Goal: Transaction & Acquisition: Purchase product/service

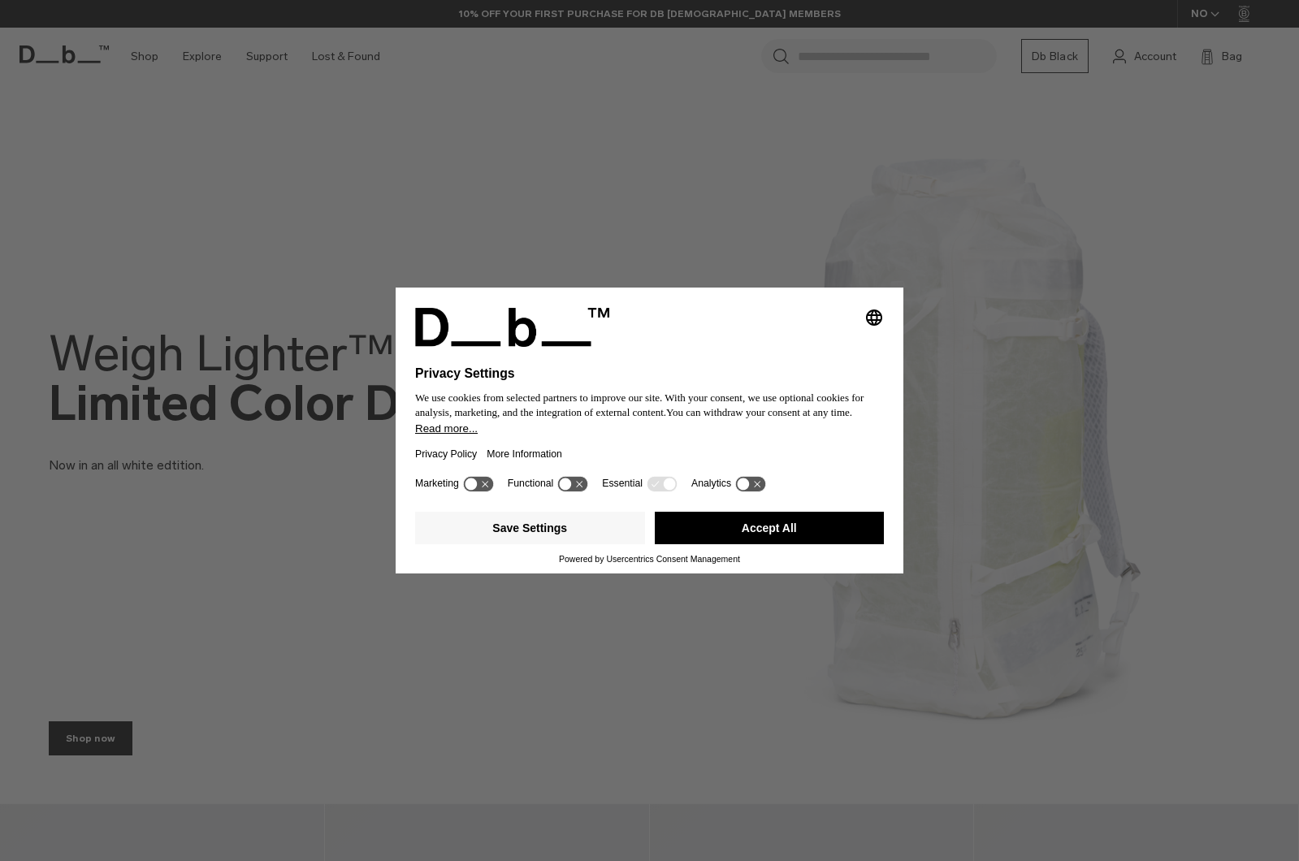
click at [780, 536] on button "Accept All" at bounding box center [770, 528] width 230 height 32
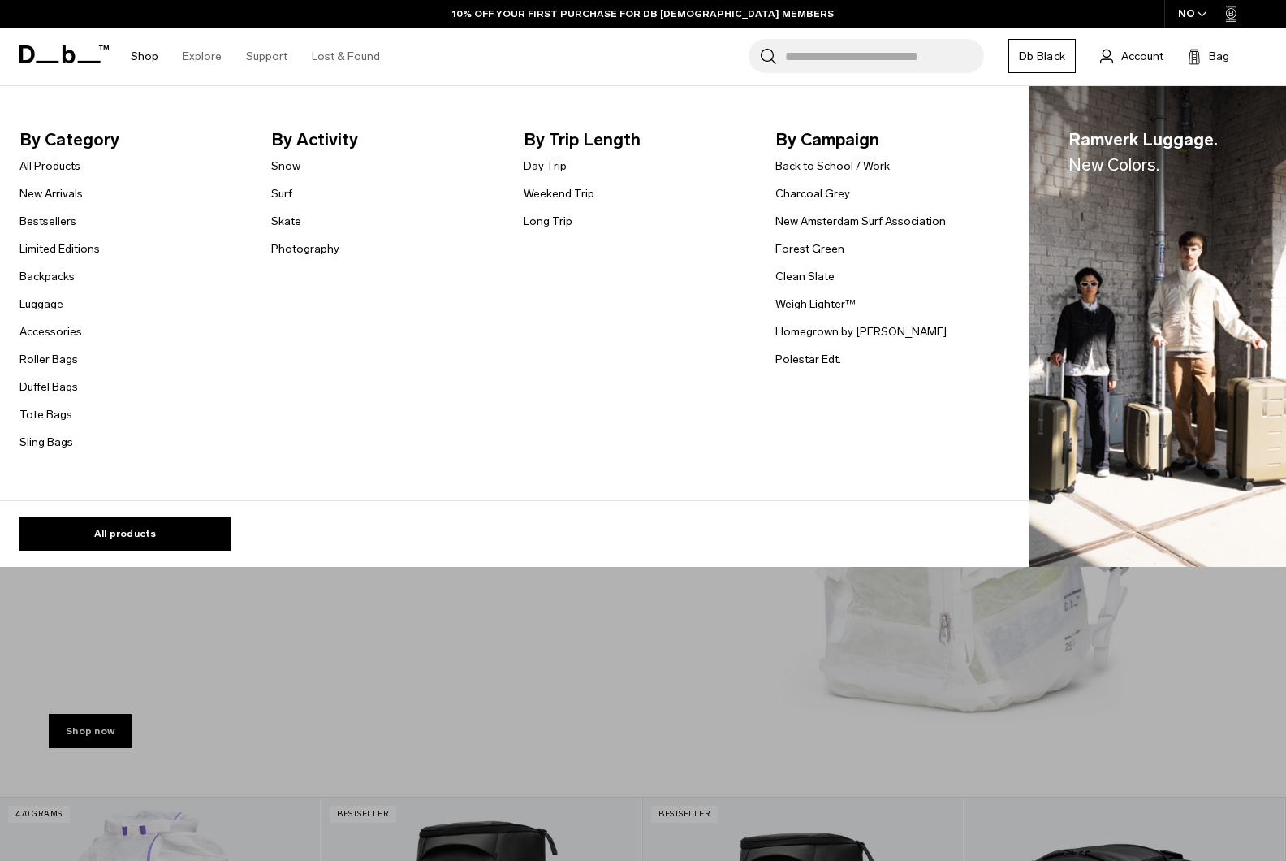
click at [154, 58] on link "Shop" at bounding box center [145, 57] width 28 height 58
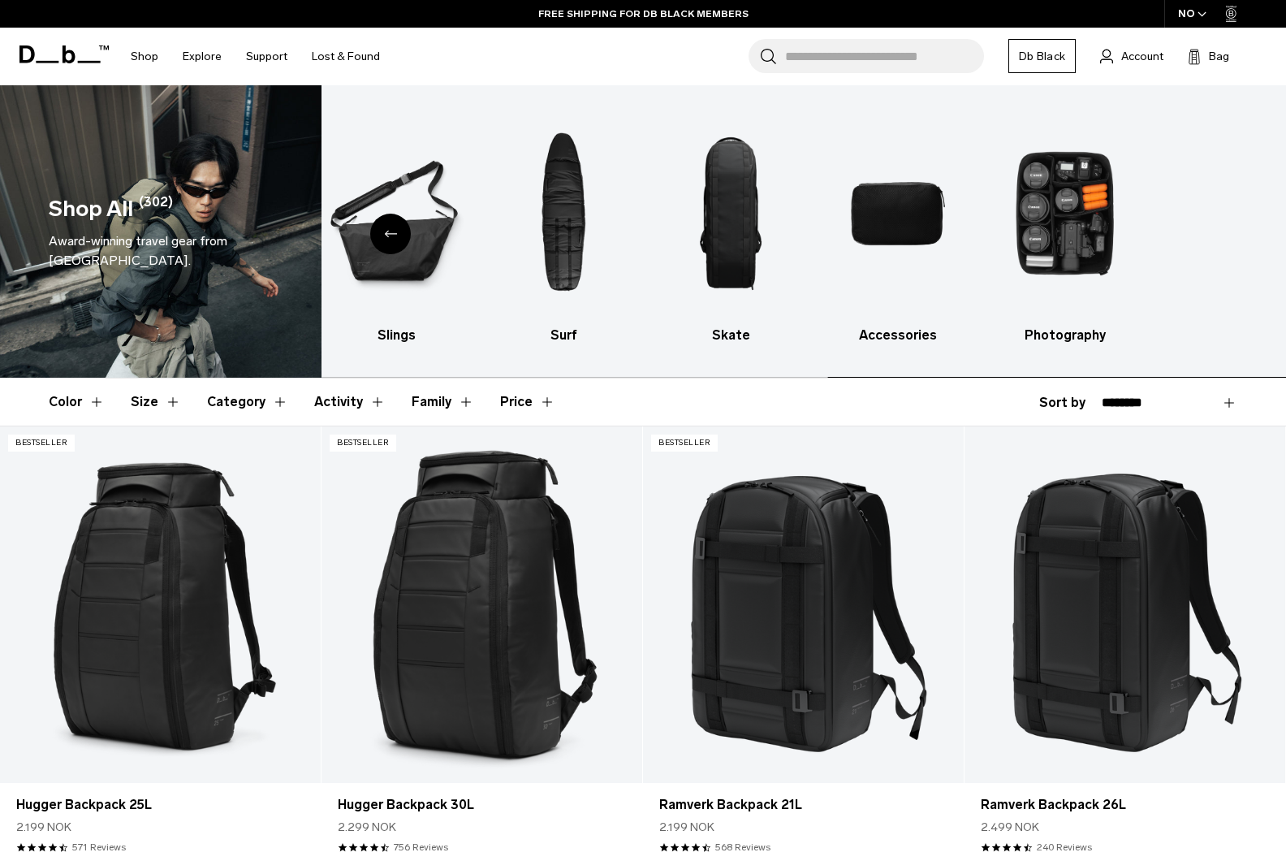
click at [0, 273] on html "Skip to content BUY NOW, PAY LATER WITH KLARNA 10% OFF YOUR FIRST PURCHASE FOR …" at bounding box center [643, 430] width 1286 height 861
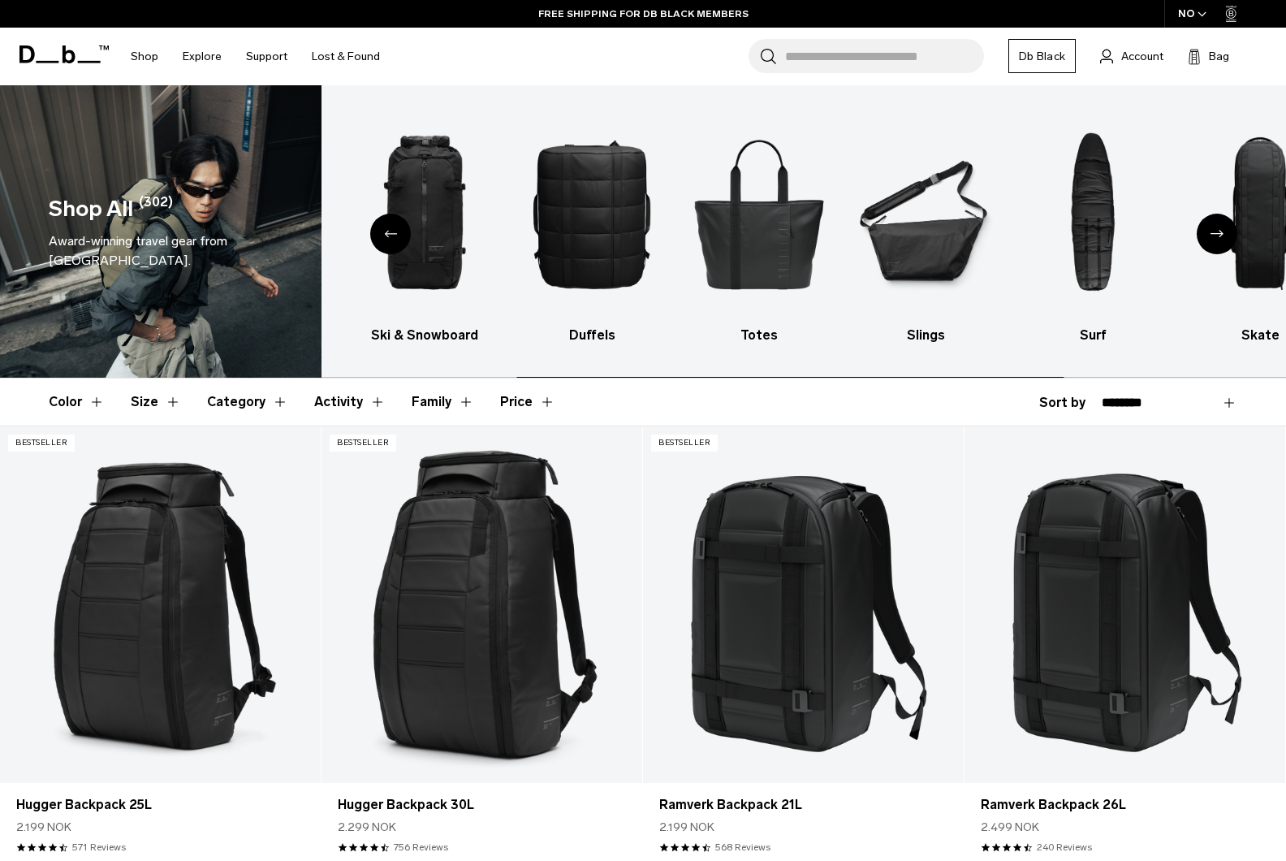
click at [1286, 256] on html "Skip to content BUY NOW, PAY LATER WITH KLARNA 10% OFF YOUR FIRST PURCHASE FOR …" at bounding box center [643, 430] width 1286 height 861
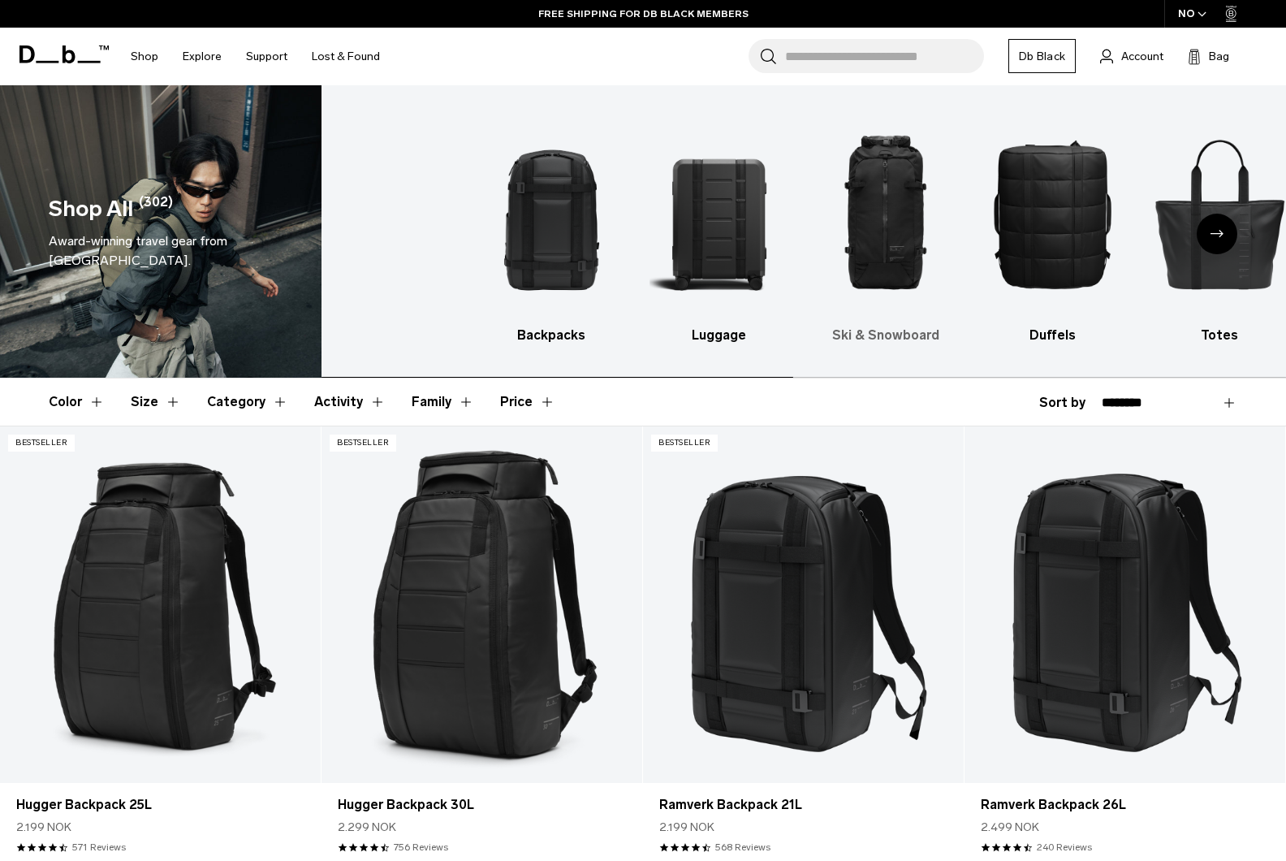
click at [1102, 281] on ul "Backpacks Luggage Ski & Snowboard Duffels Totes Slings Surf Skate Accessories P…" at bounding box center [948, 228] width 932 height 236
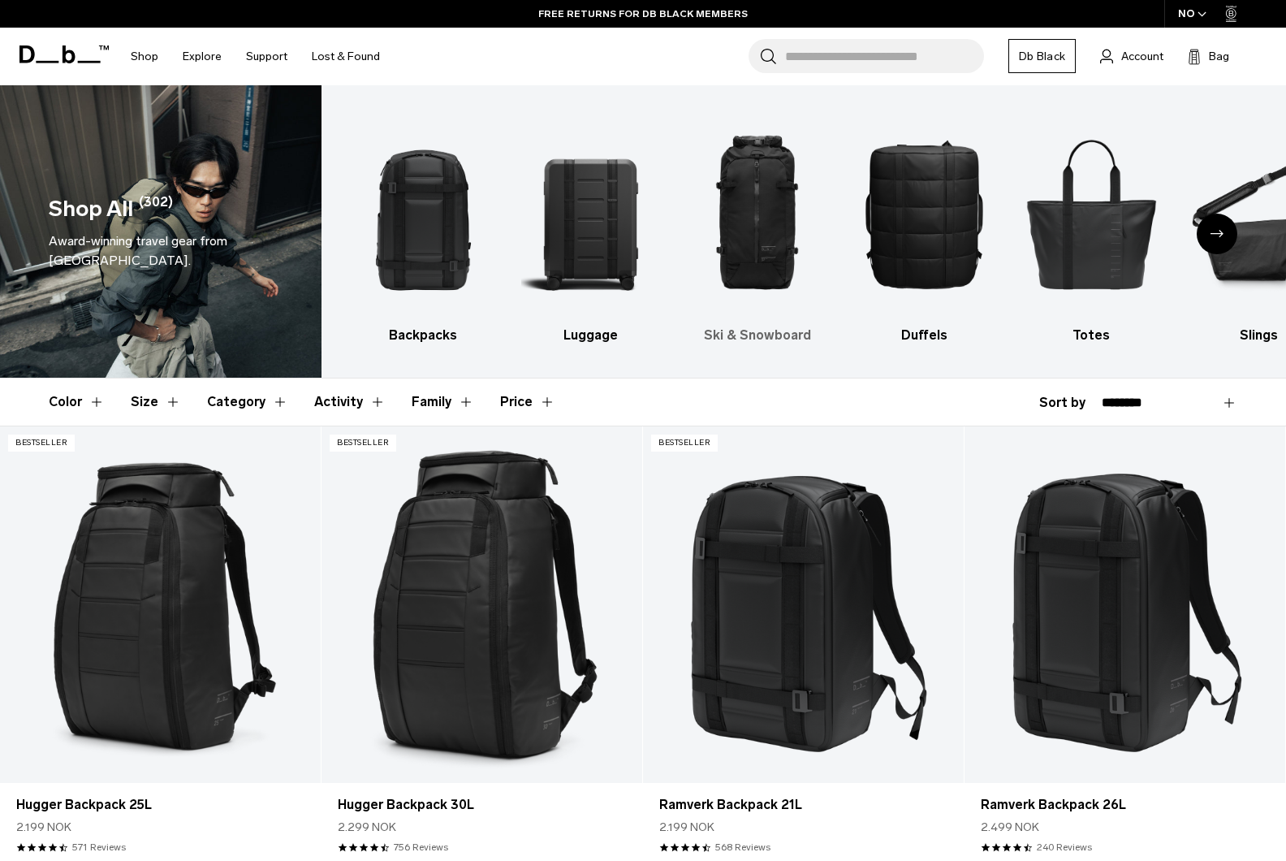
click at [743, 333] on h3 "Ski & Snowboard" at bounding box center [757, 335] width 139 height 19
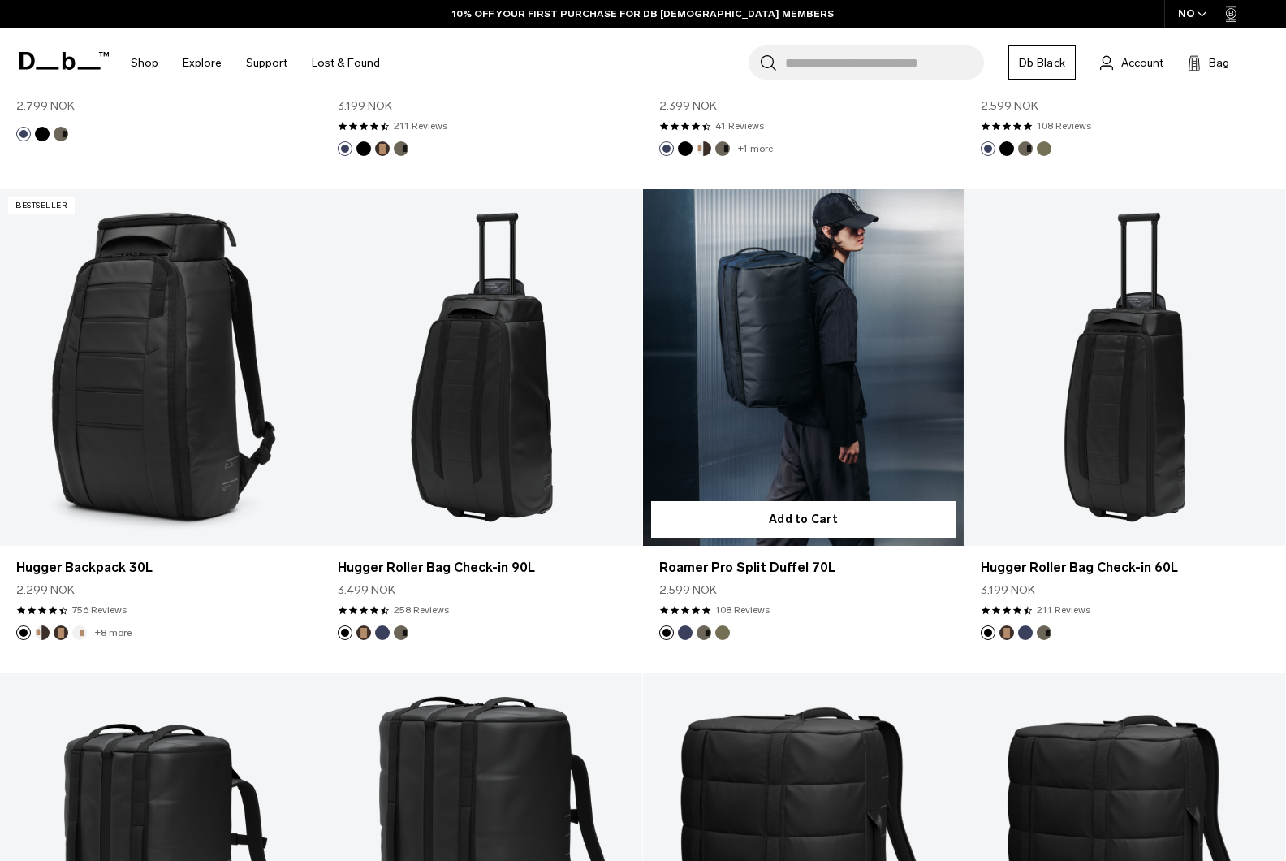
scroll to position [3167, 0]
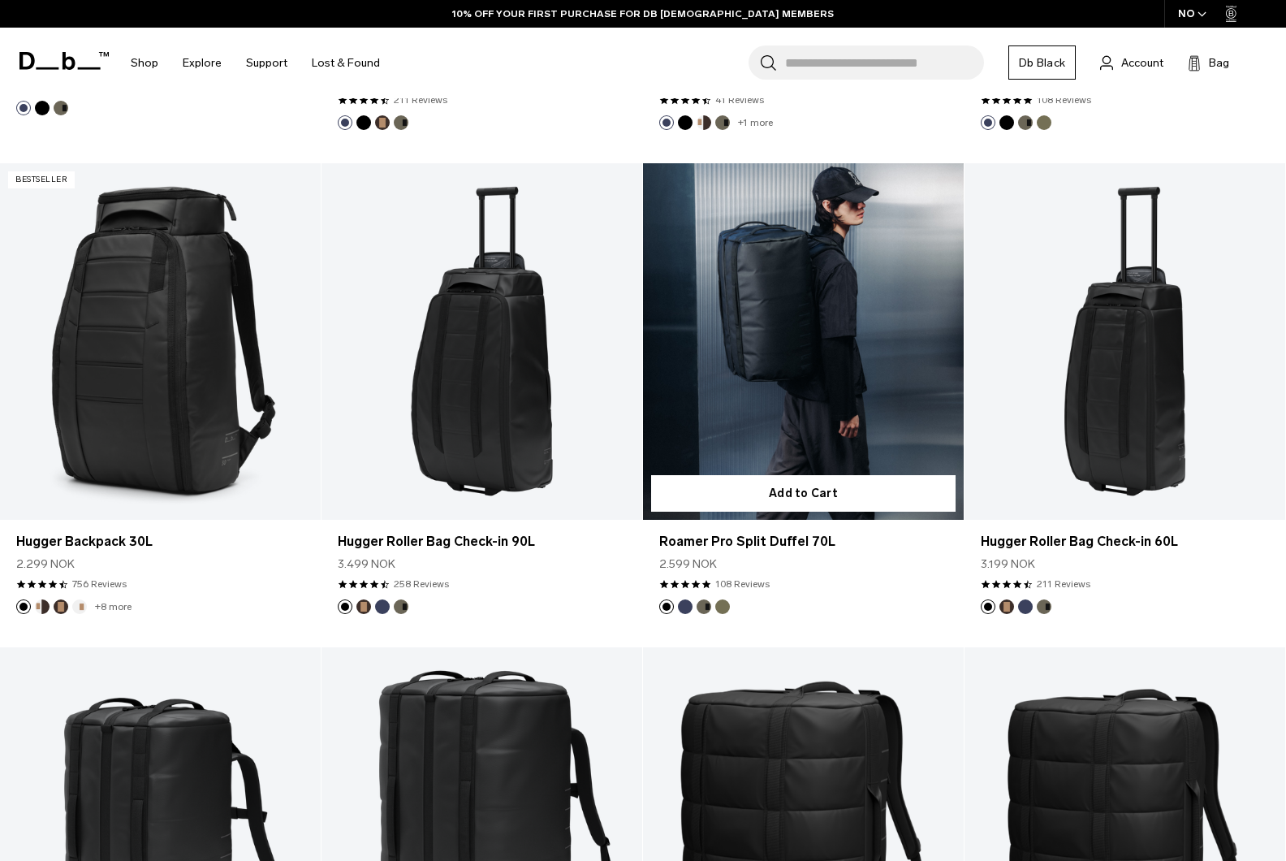
click at [867, 307] on link "Roamer Pro Split Duffel 70L" at bounding box center [803, 341] width 321 height 357
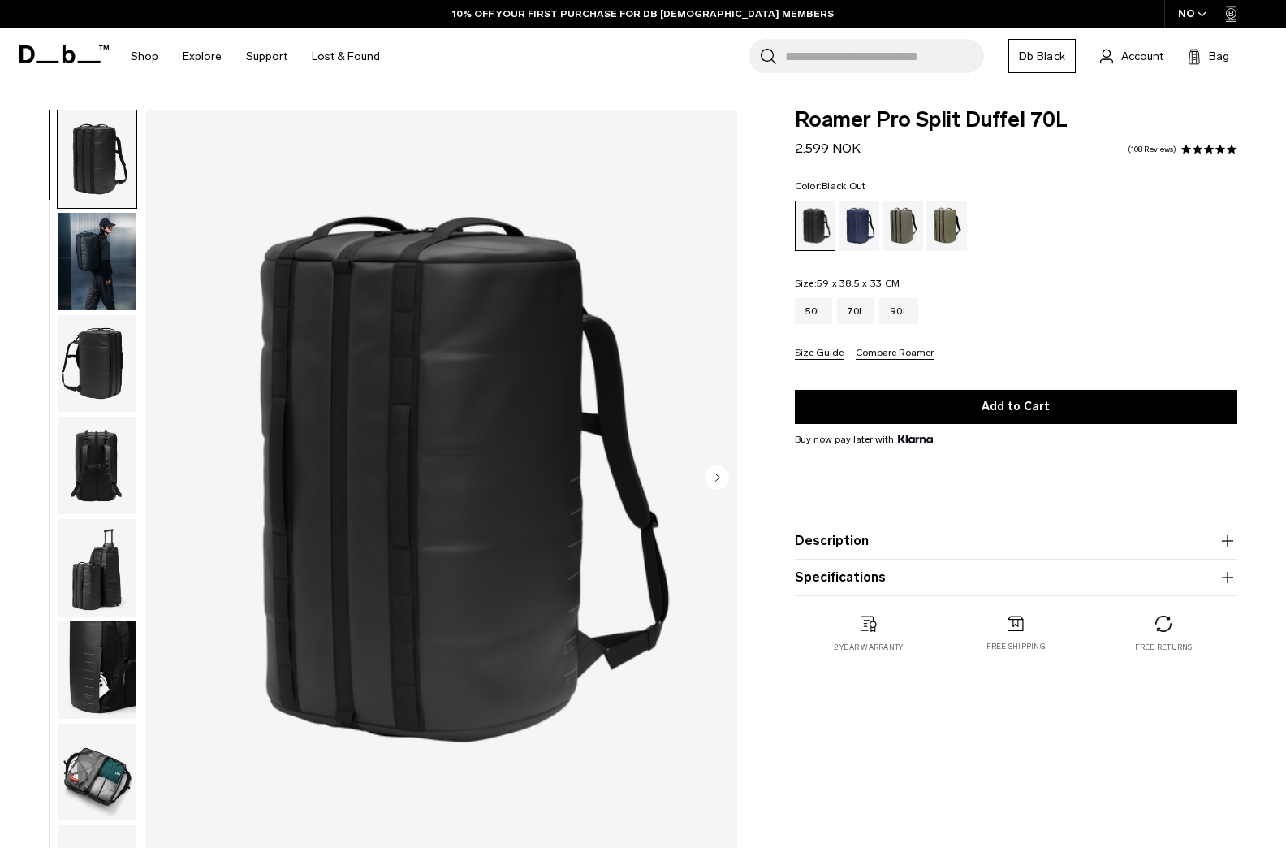
click at [106, 362] on img "button" at bounding box center [97, 363] width 79 height 97
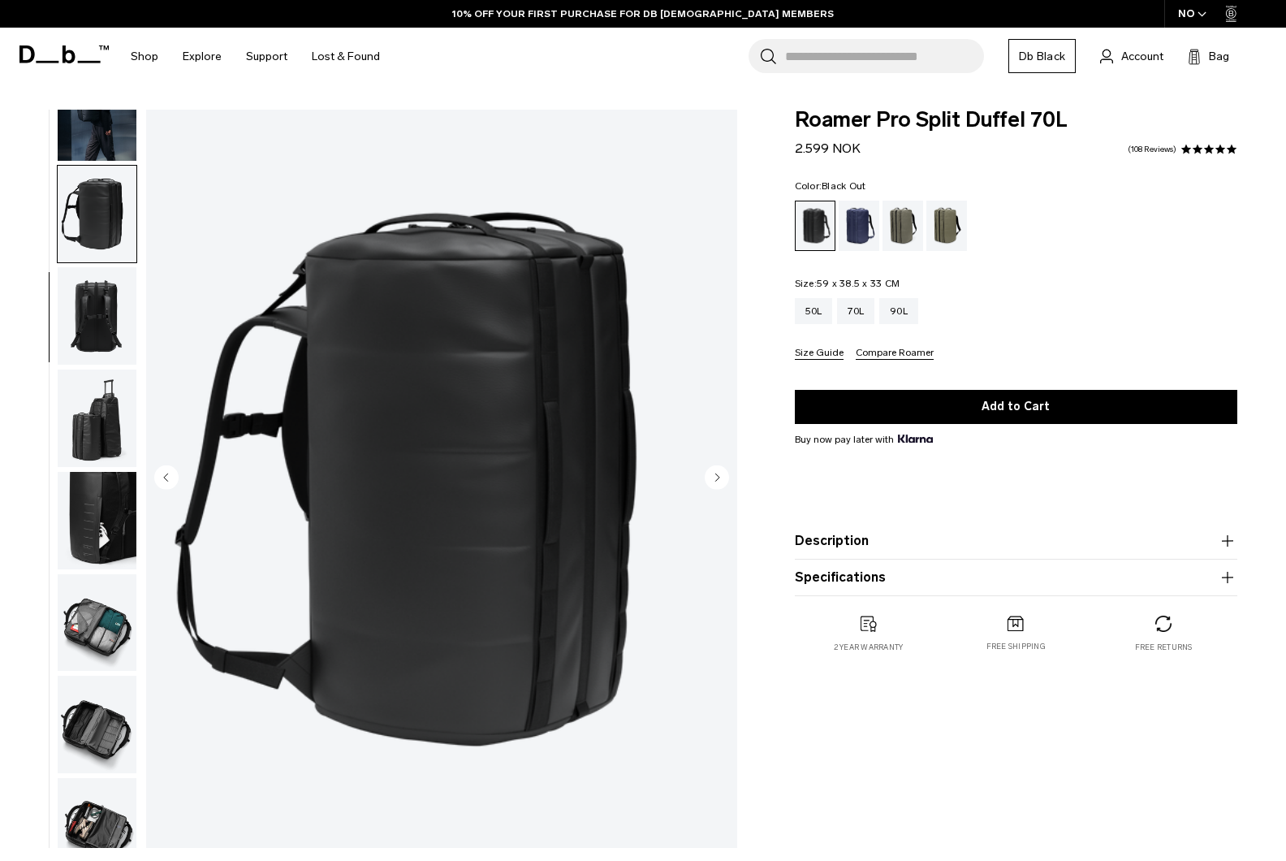
scroll to position [178, 0]
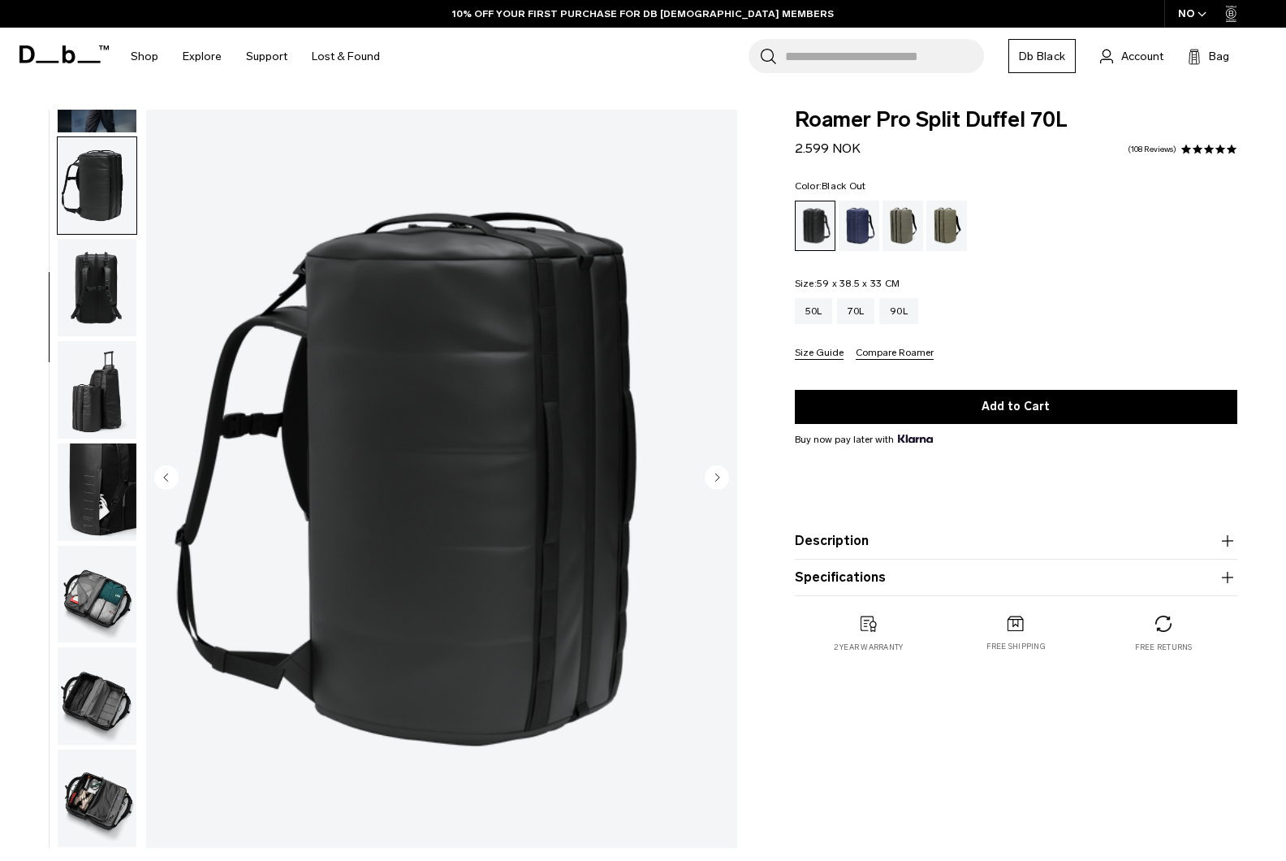
click at [110, 416] on img "button" at bounding box center [97, 389] width 79 height 97
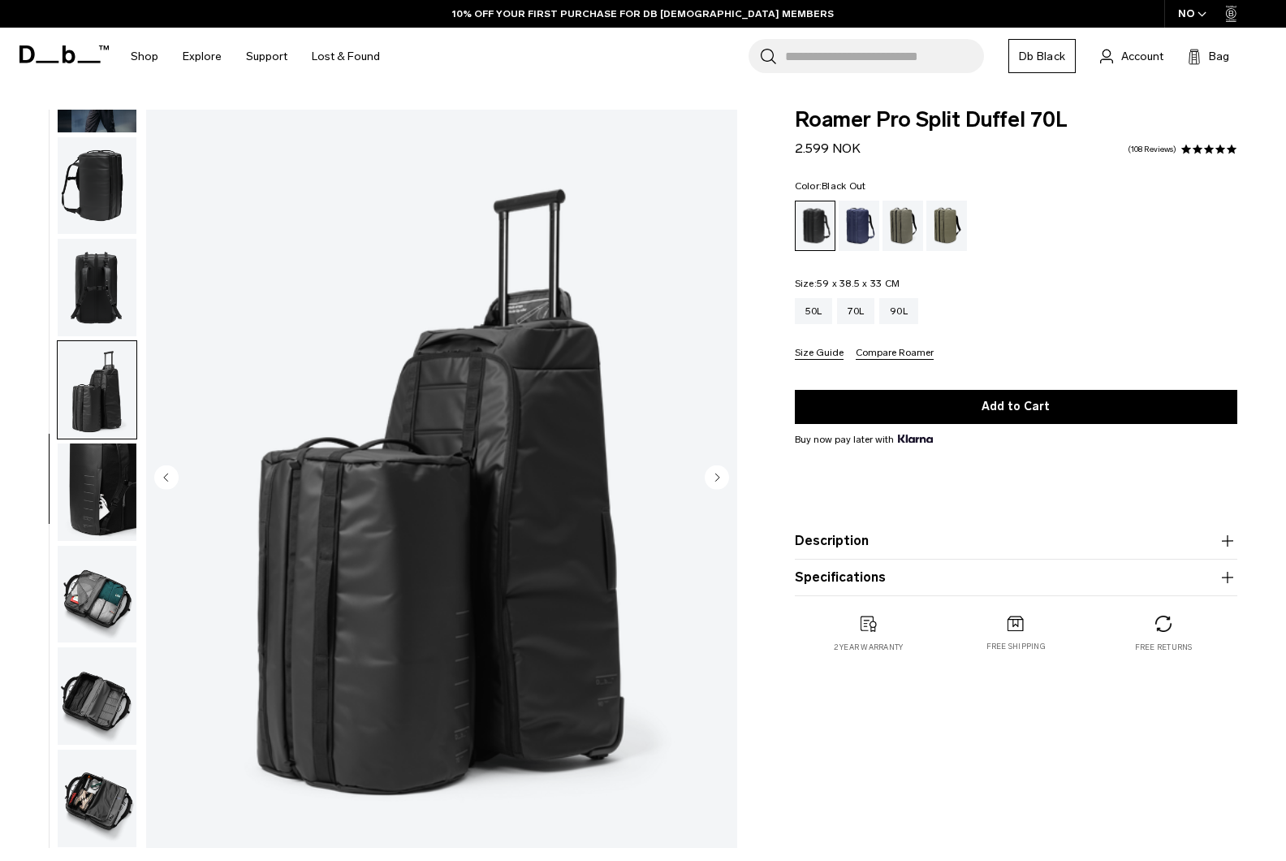
click at [123, 465] on img "button" at bounding box center [97, 491] width 79 height 97
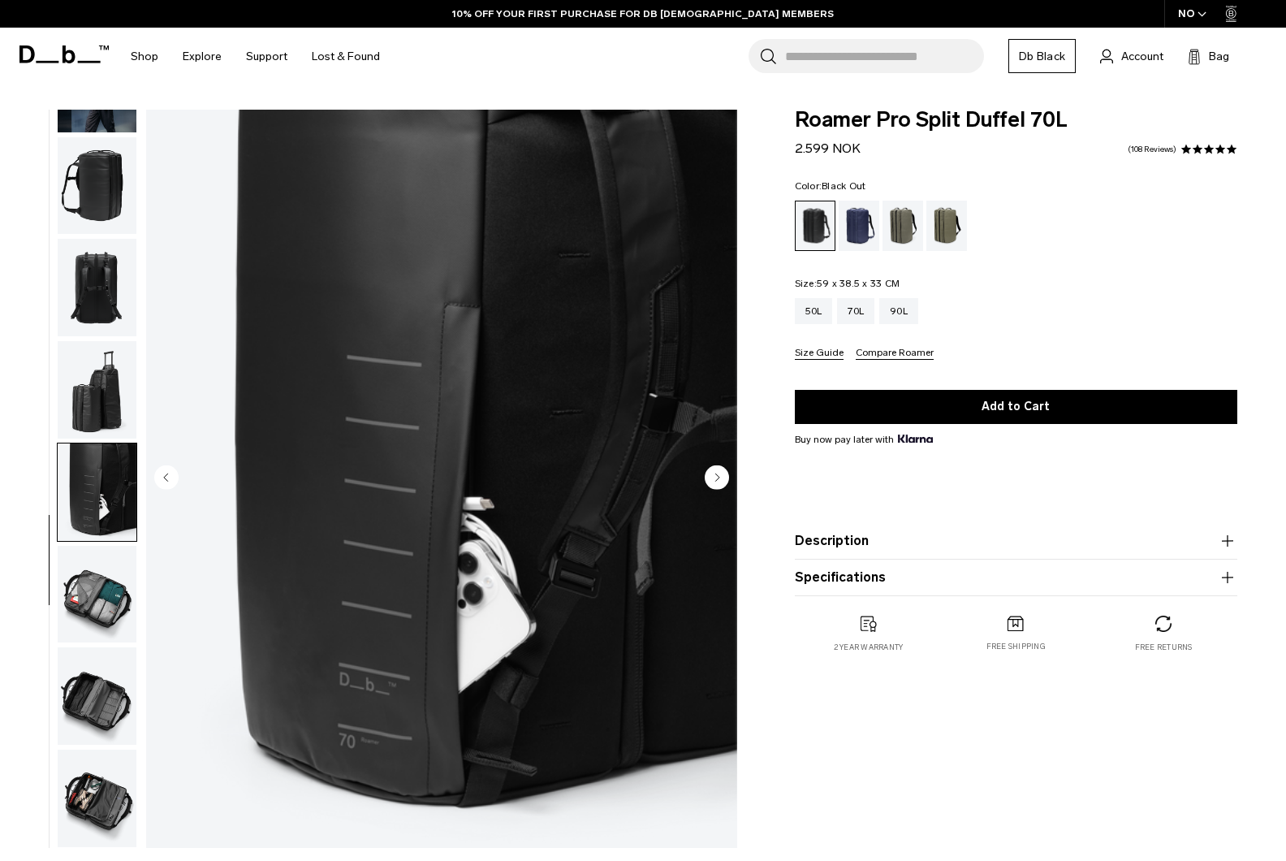
click at [107, 613] on img "button" at bounding box center [97, 594] width 79 height 97
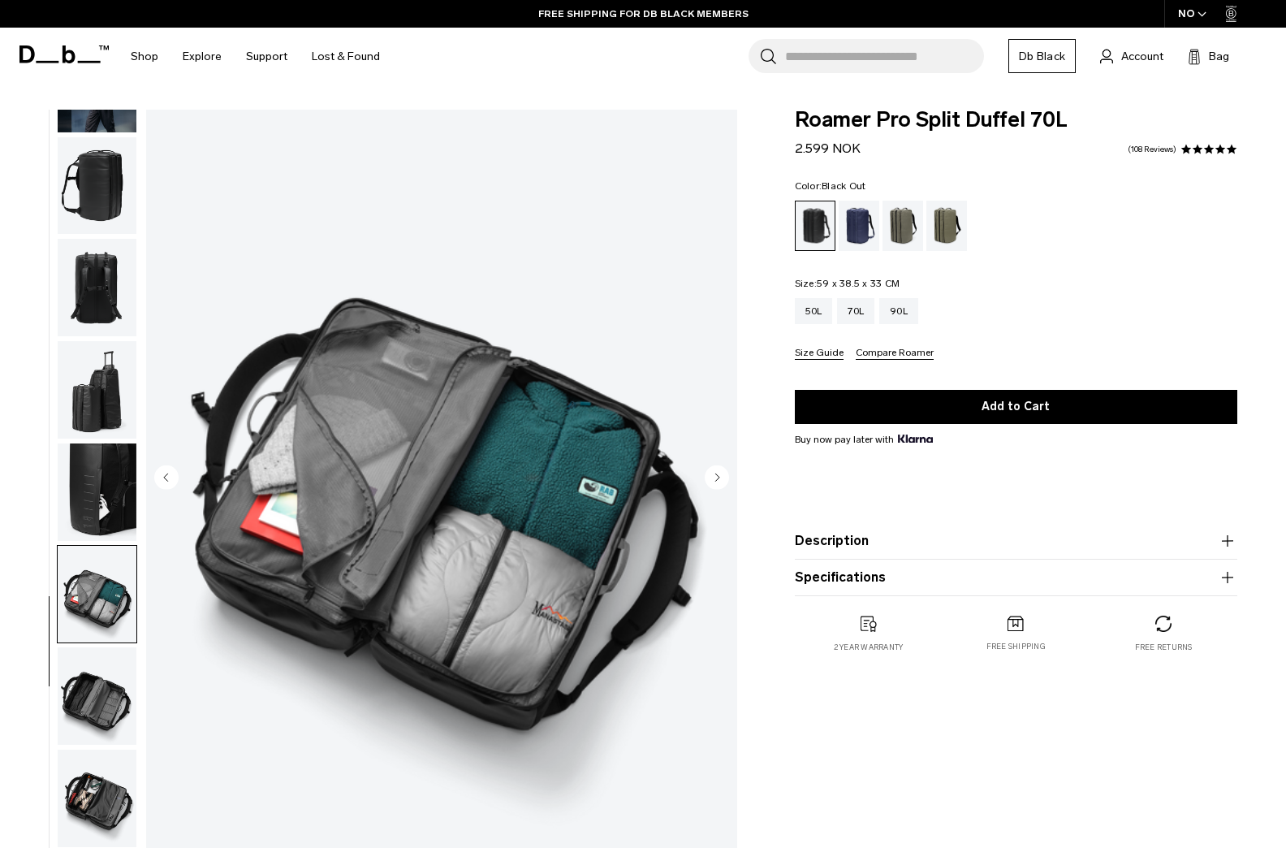
click at [110, 711] on img "button" at bounding box center [97, 695] width 79 height 97
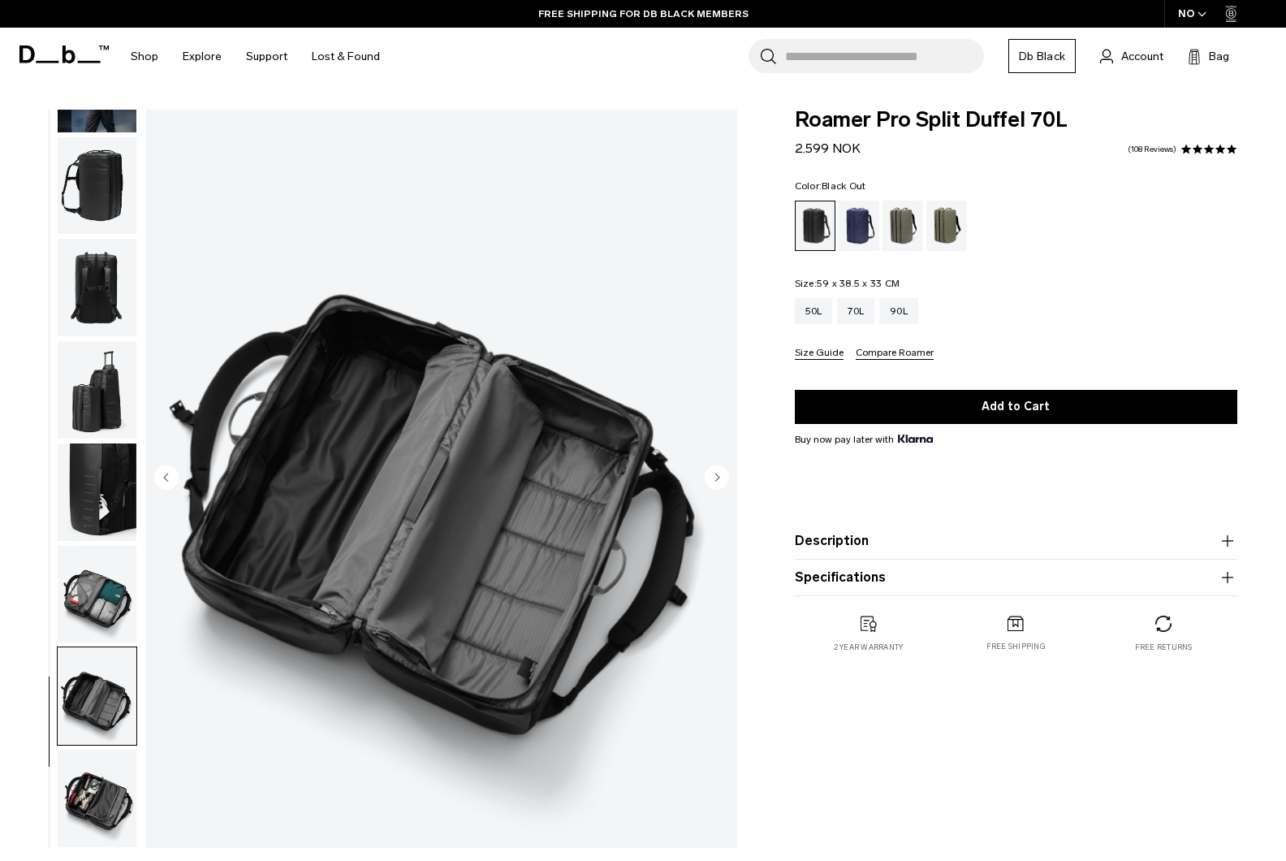
click at [117, 810] on img "button" at bounding box center [97, 798] width 79 height 97
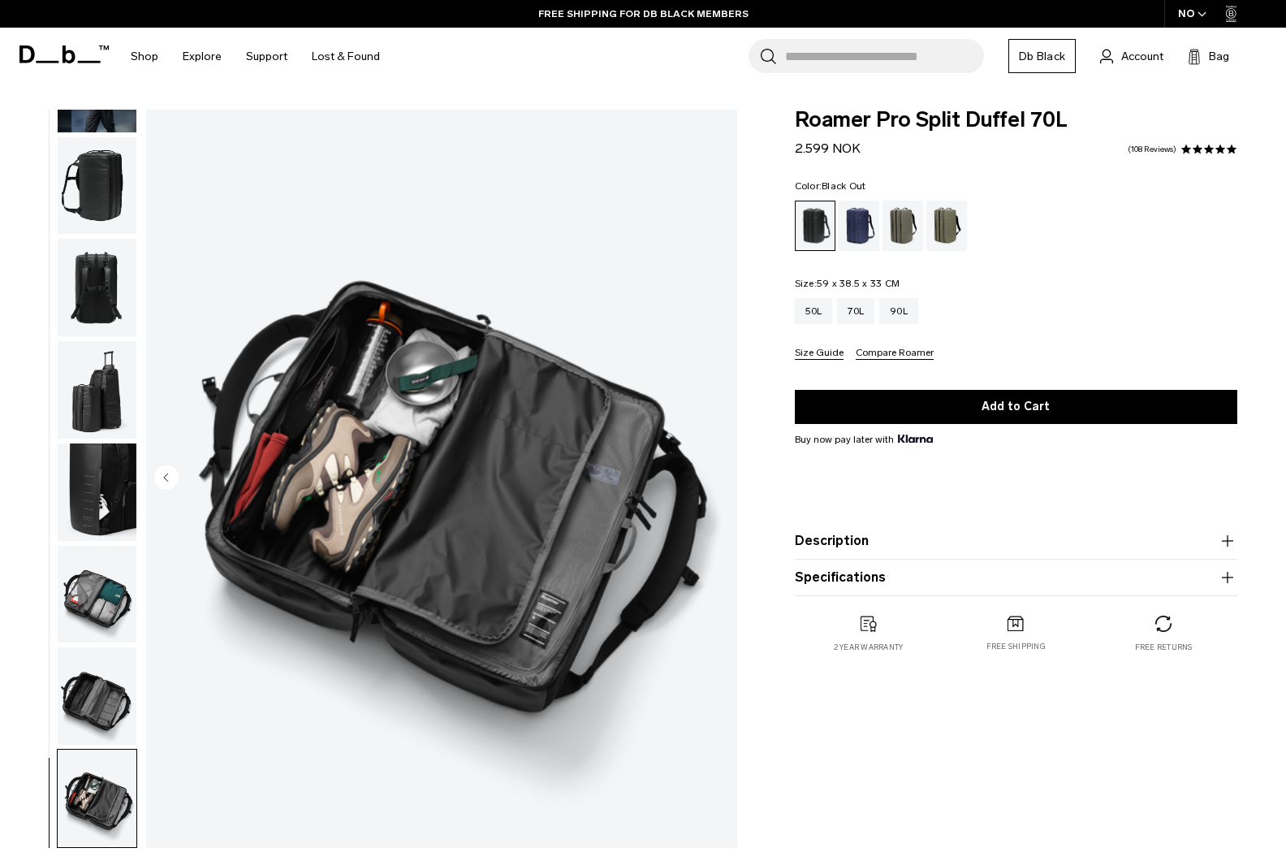
click at [97, 716] on img "button" at bounding box center [97, 695] width 79 height 97
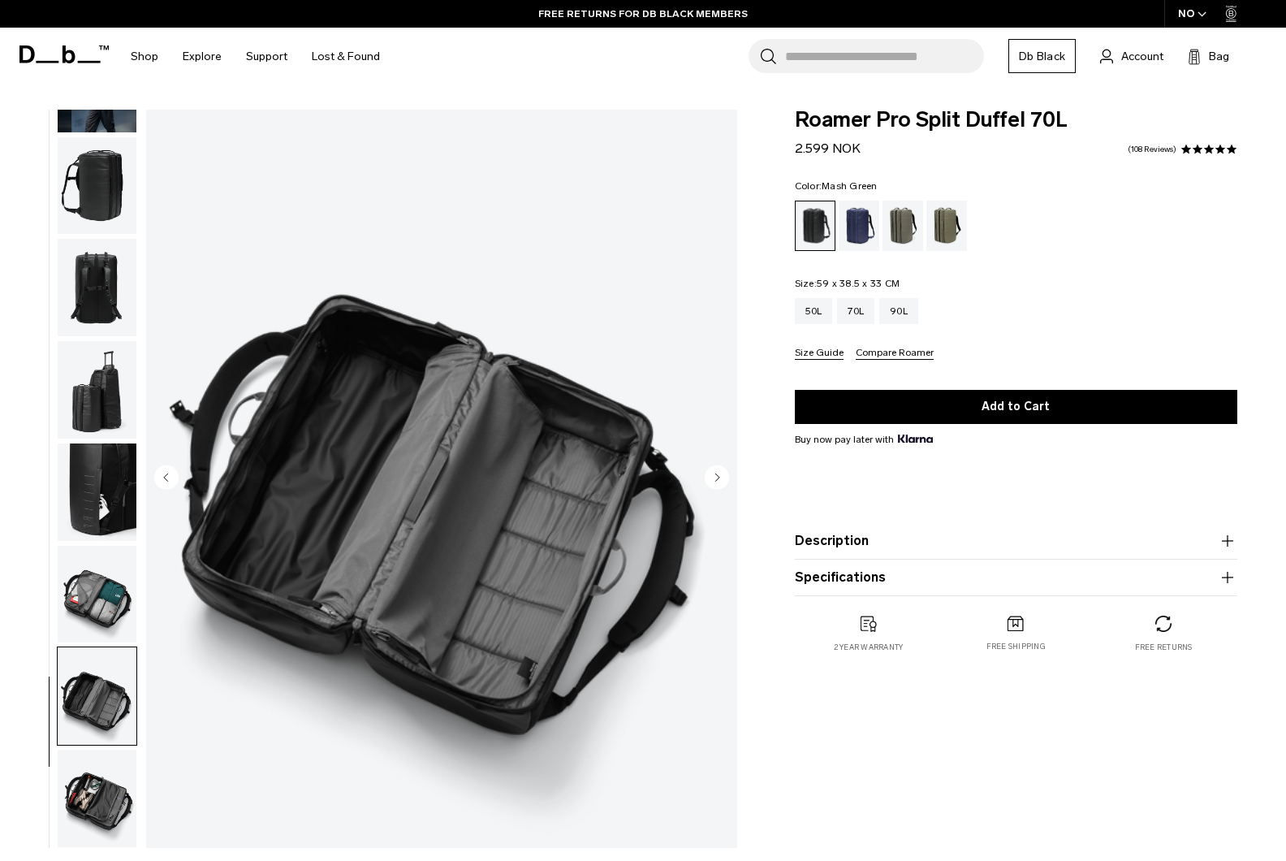
click at [948, 237] on div "Mash Green" at bounding box center [947, 226] width 41 height 50
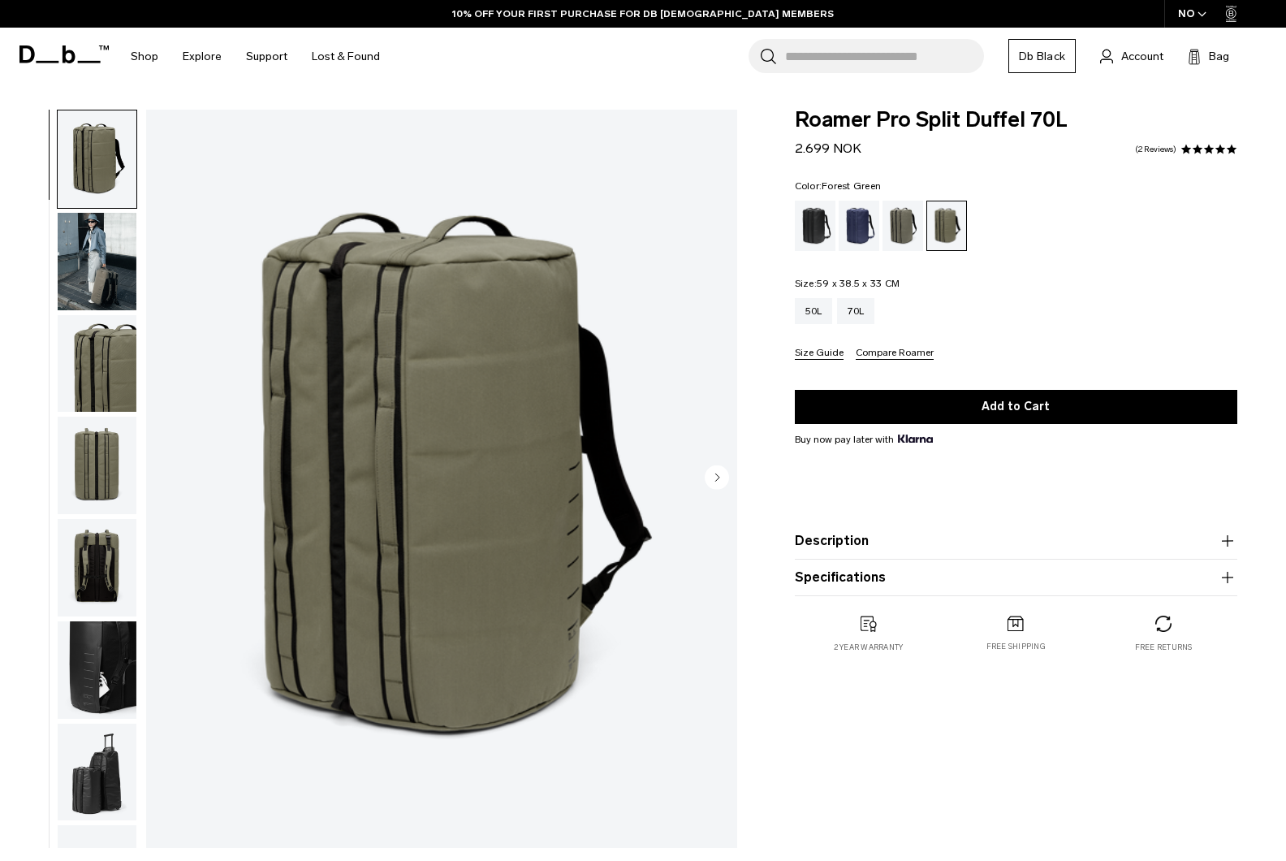
click at [897, 223] on div "Forest Green" at bounding box center [903, 226] width 41 height 50
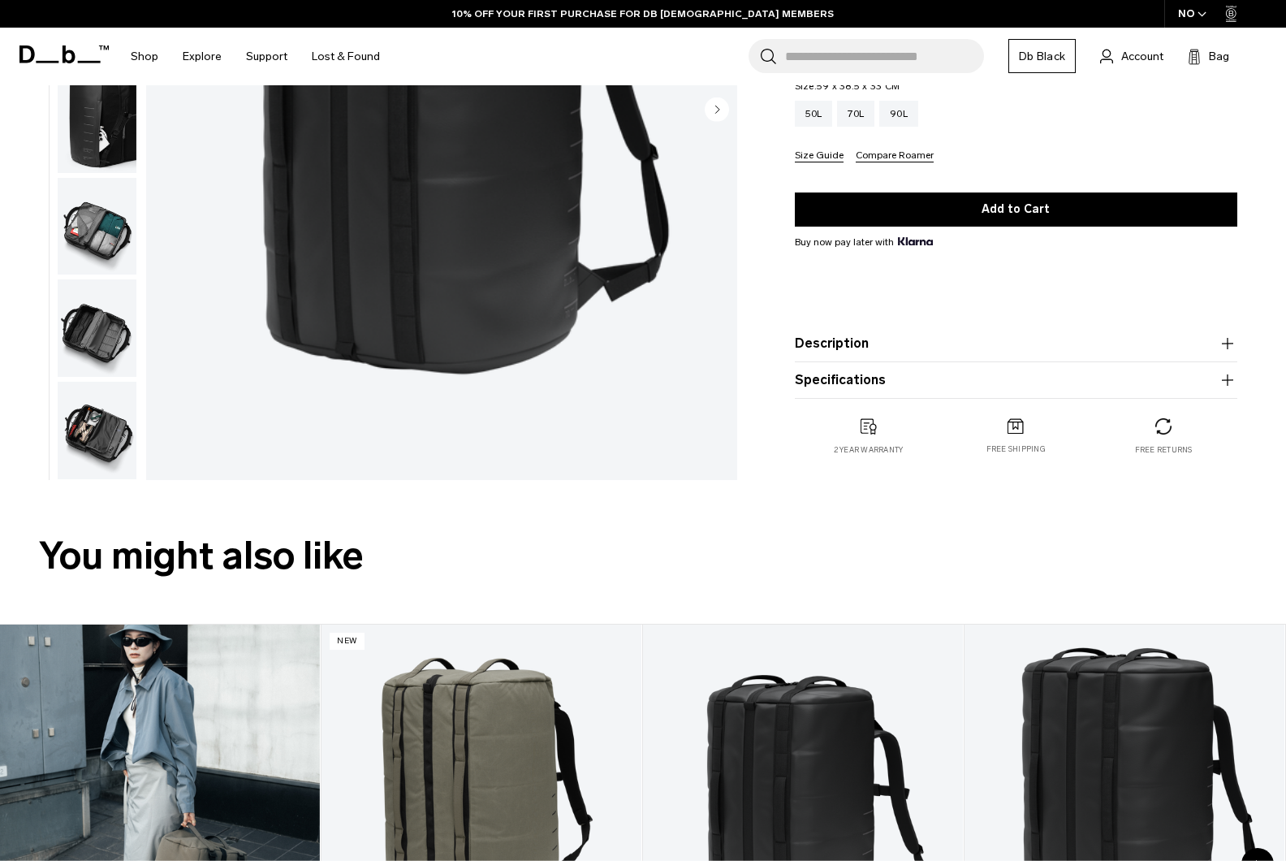
scroll to position [569, 0]
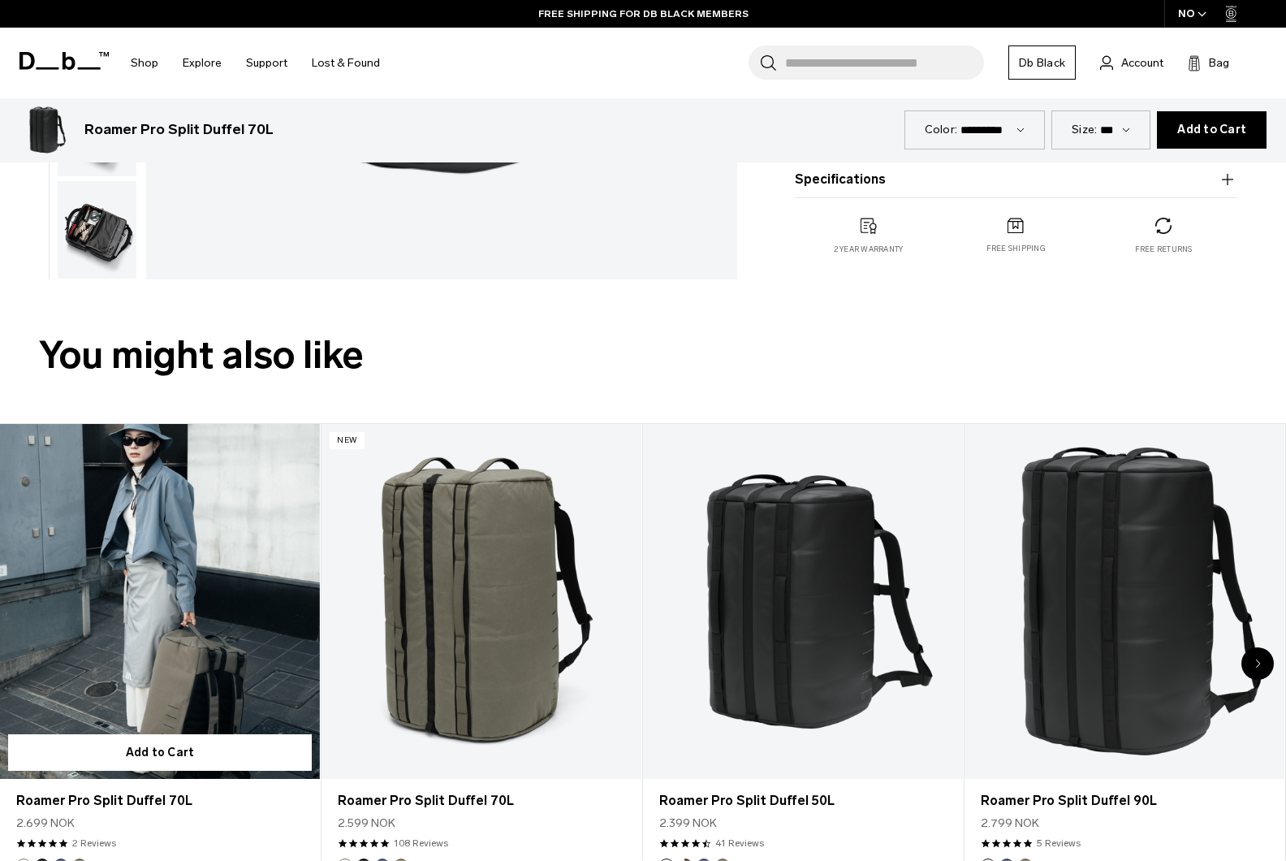
click at [210, 675] on link "Roamer Pro Split Duffel 70L" at bounding box center [160, 602] width 320 height 356
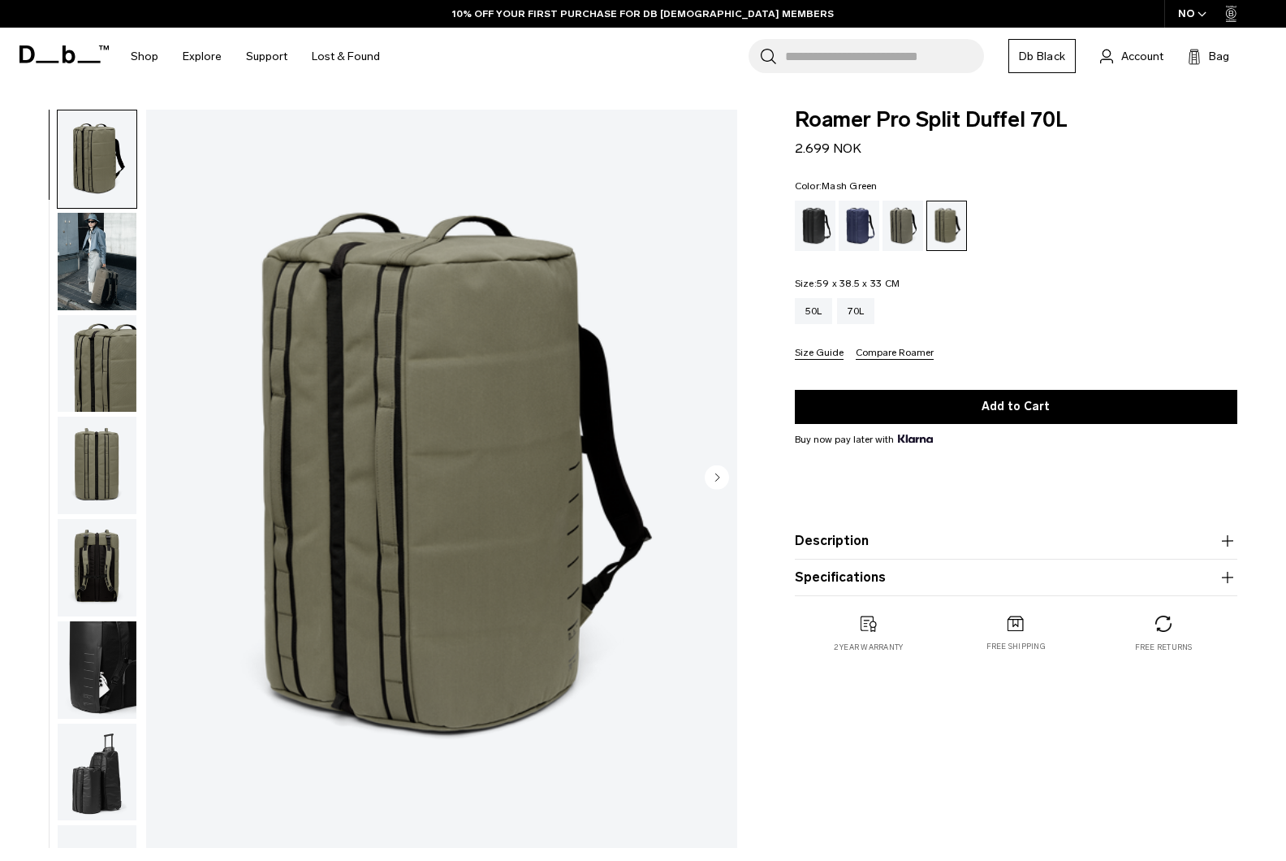
click at [97, 289] on img "button" at bounding box center [97, 261] width 79 height 97
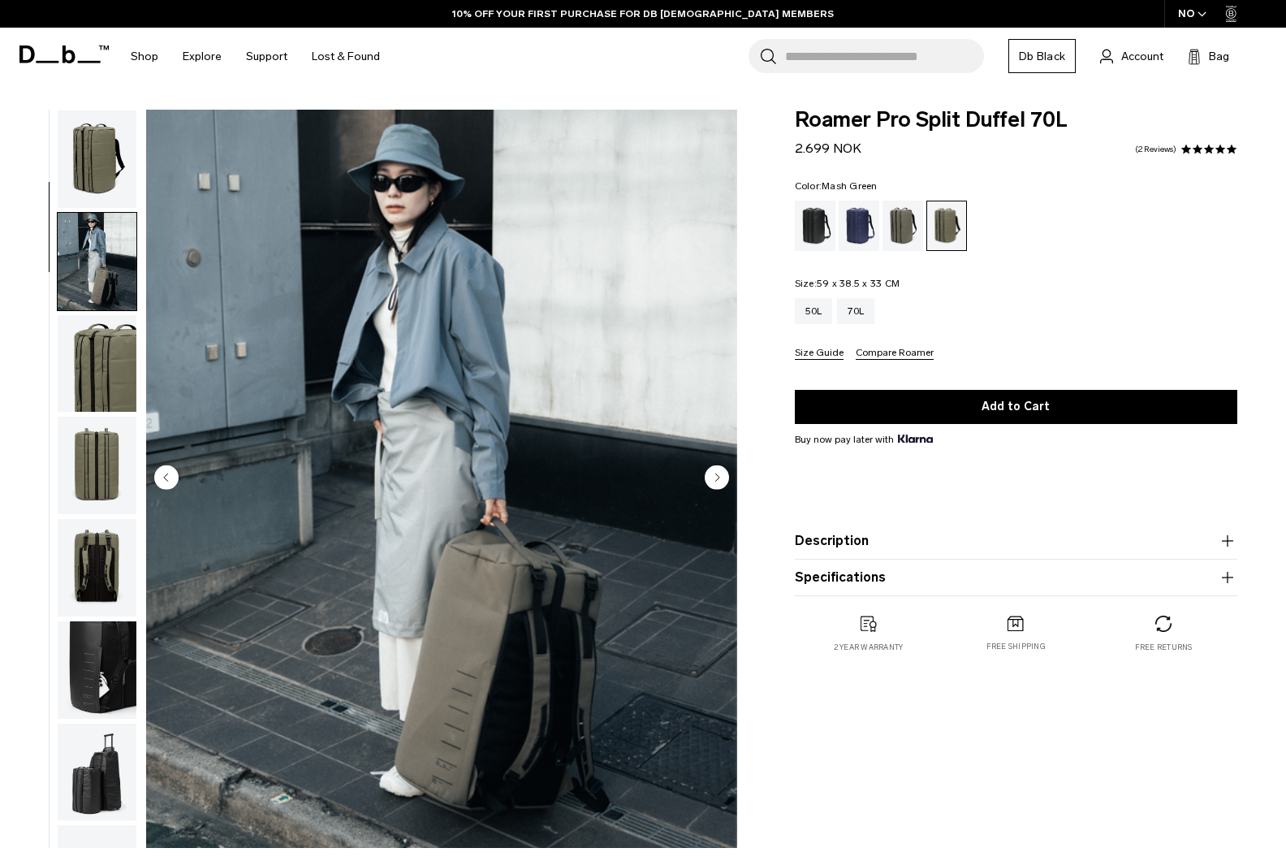
scroll to position [102, 0]
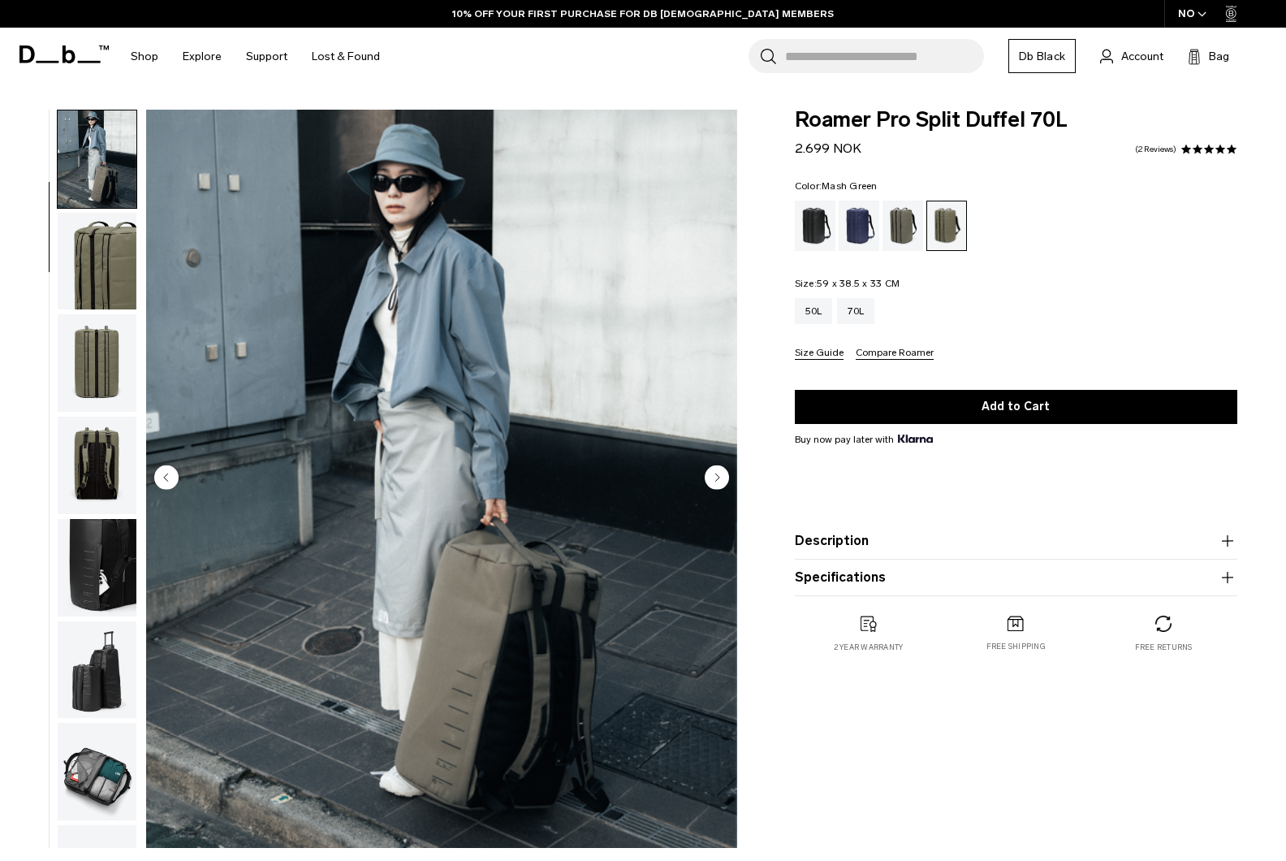
click at [715, 476] on circle "Next slide" at bounding box center [717, 477] width 24 height 24
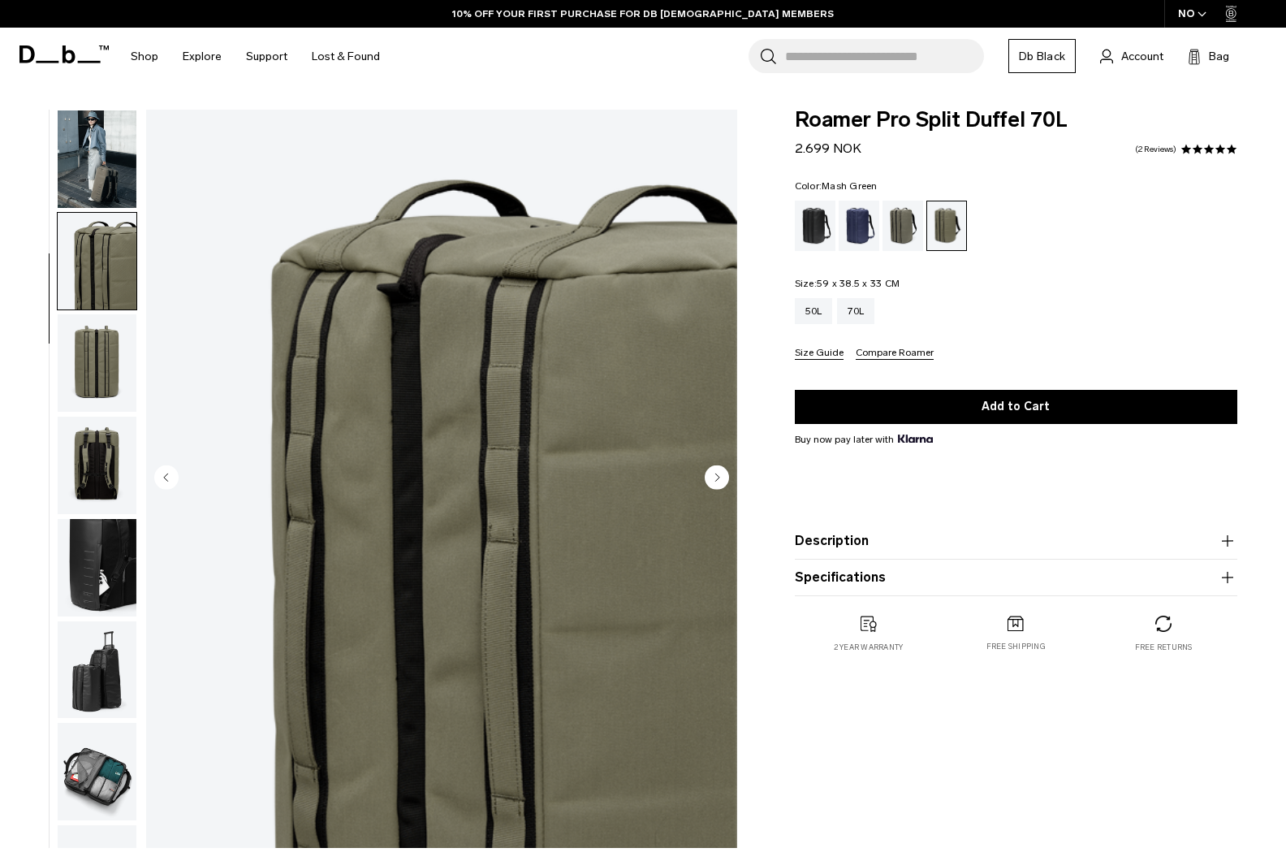
scroll to position [205, 0]
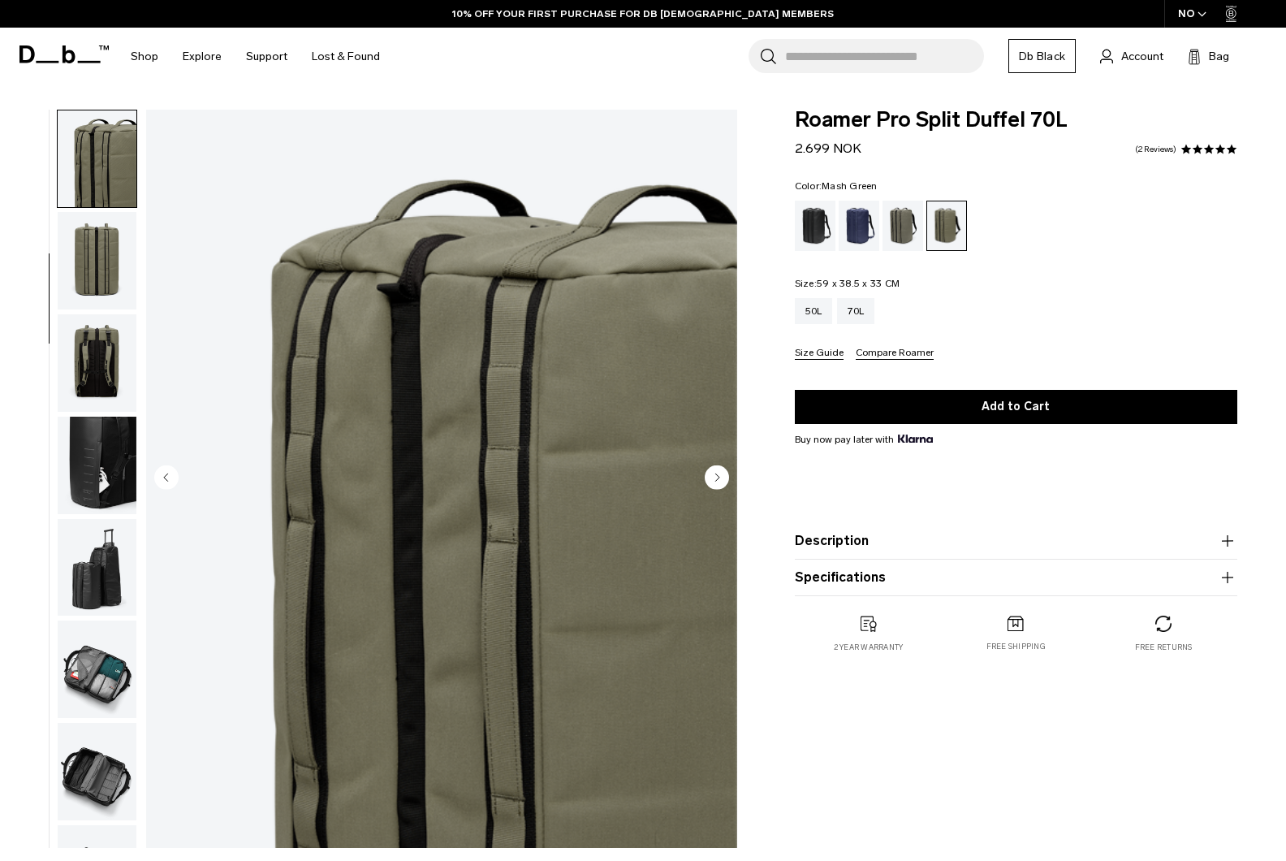
click at [720, 475] on circle "Next slide" at bounding box center [717, 477] width 24 height 24
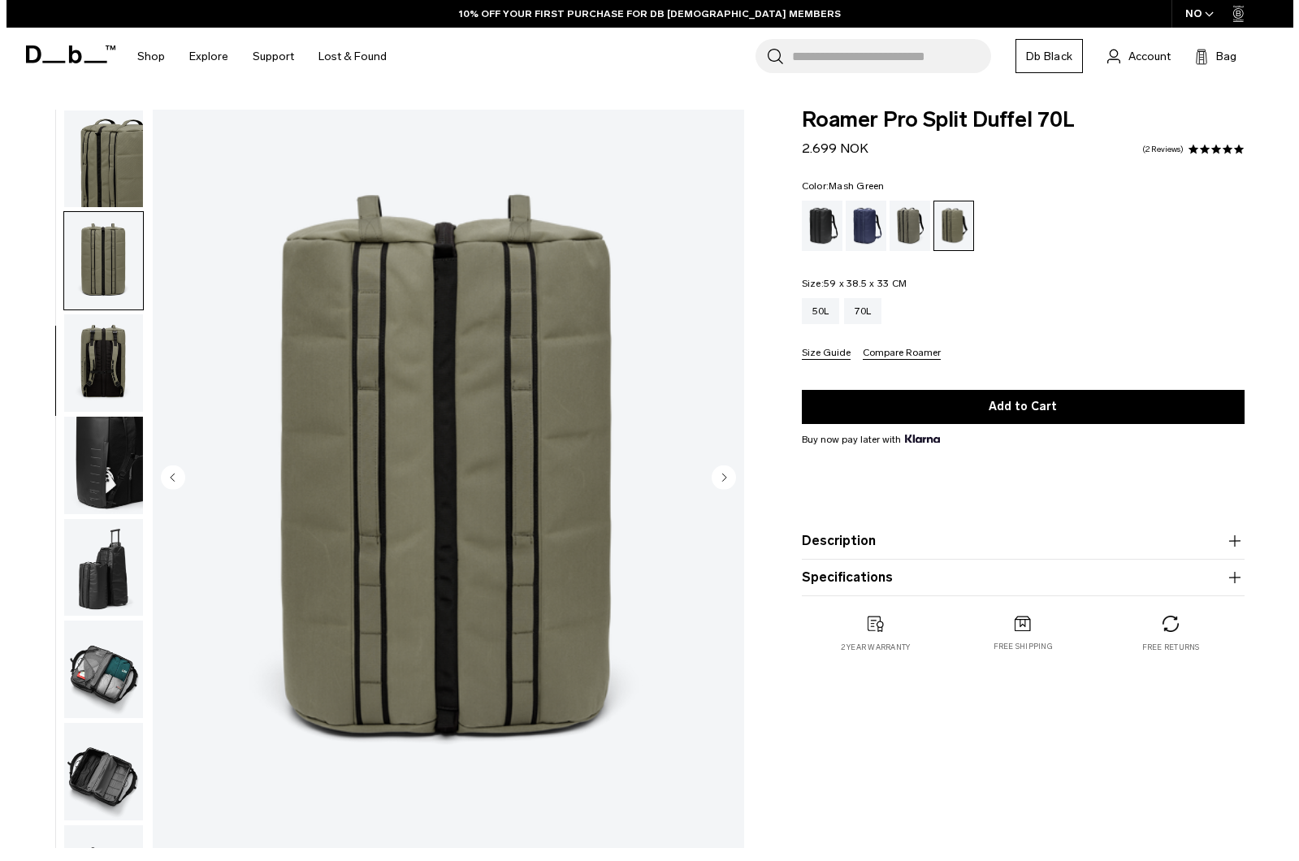
scroll to position [280, 0]
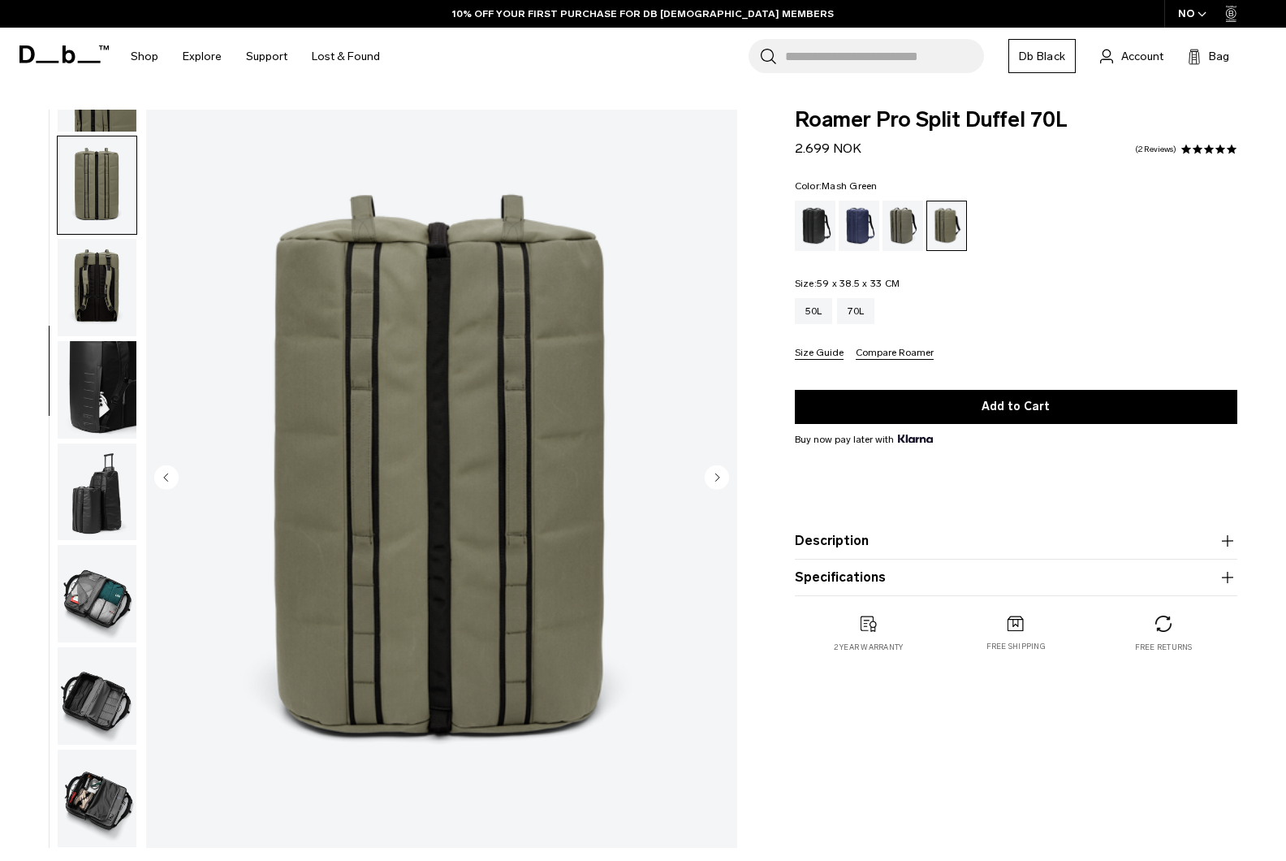
click at [720, 476] on circle "Next slide" at bounding box center [717, 477] width 24 height 24
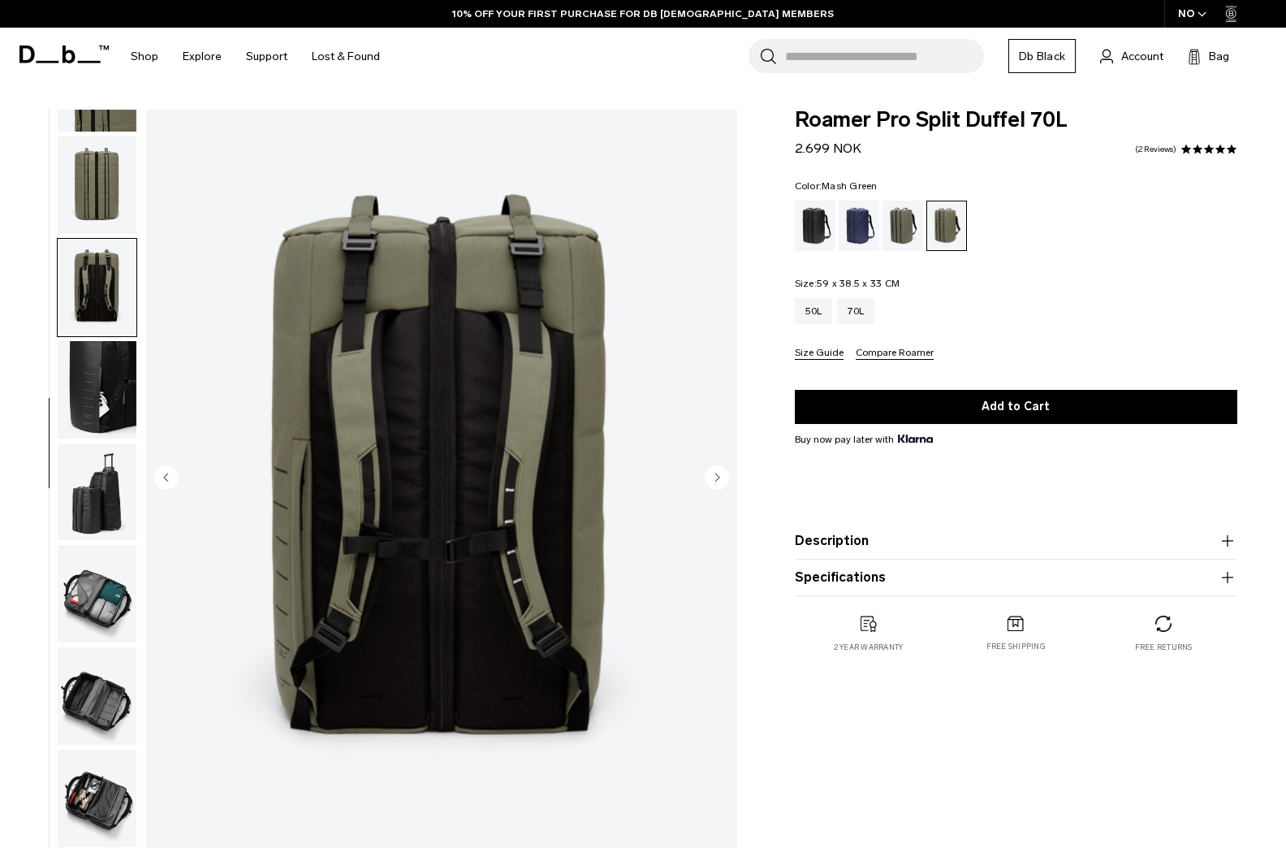
click at [720, 476] on circle "Next slide" at bounding box center [717, 477] width 24 height 24
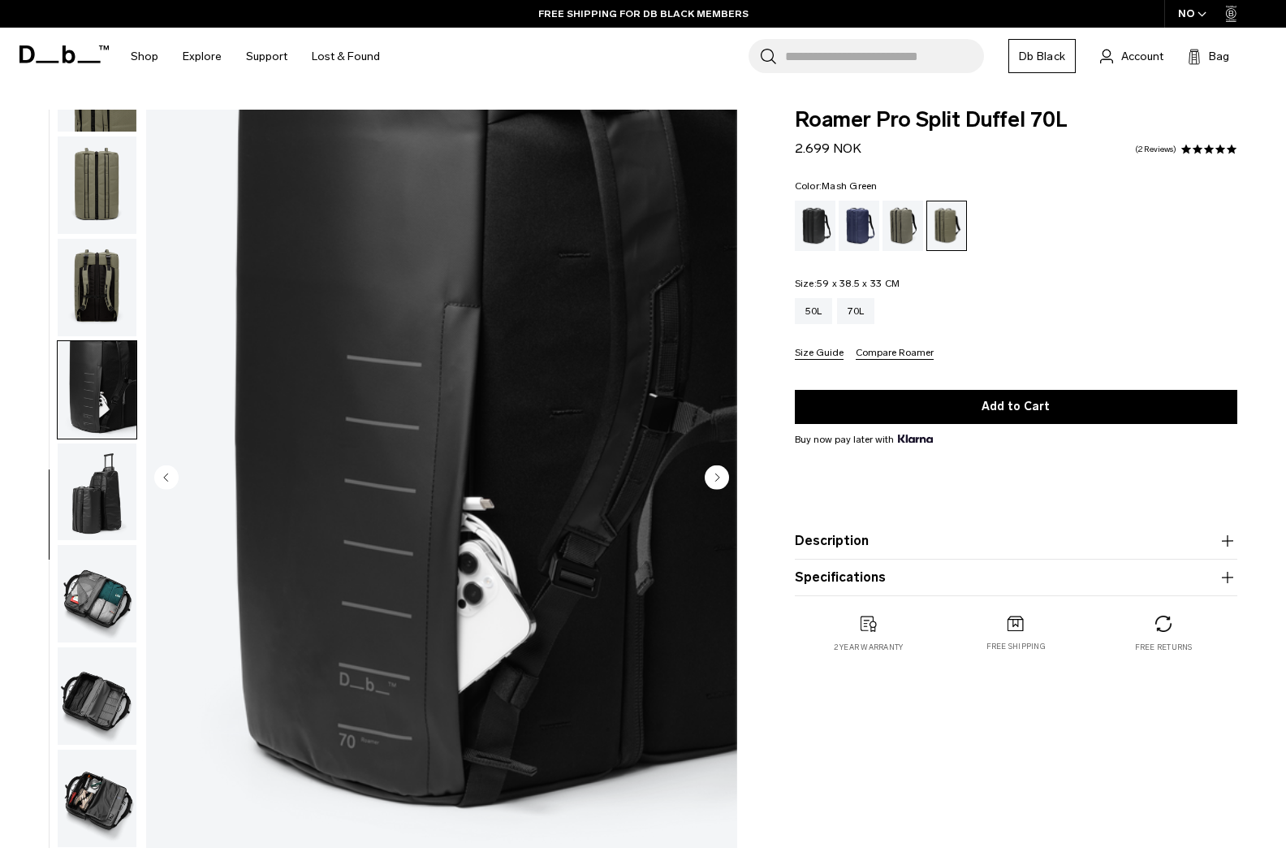
click at [720, 476] on circle "Next slide" at bounding box center [717, 477] width 24 height 24
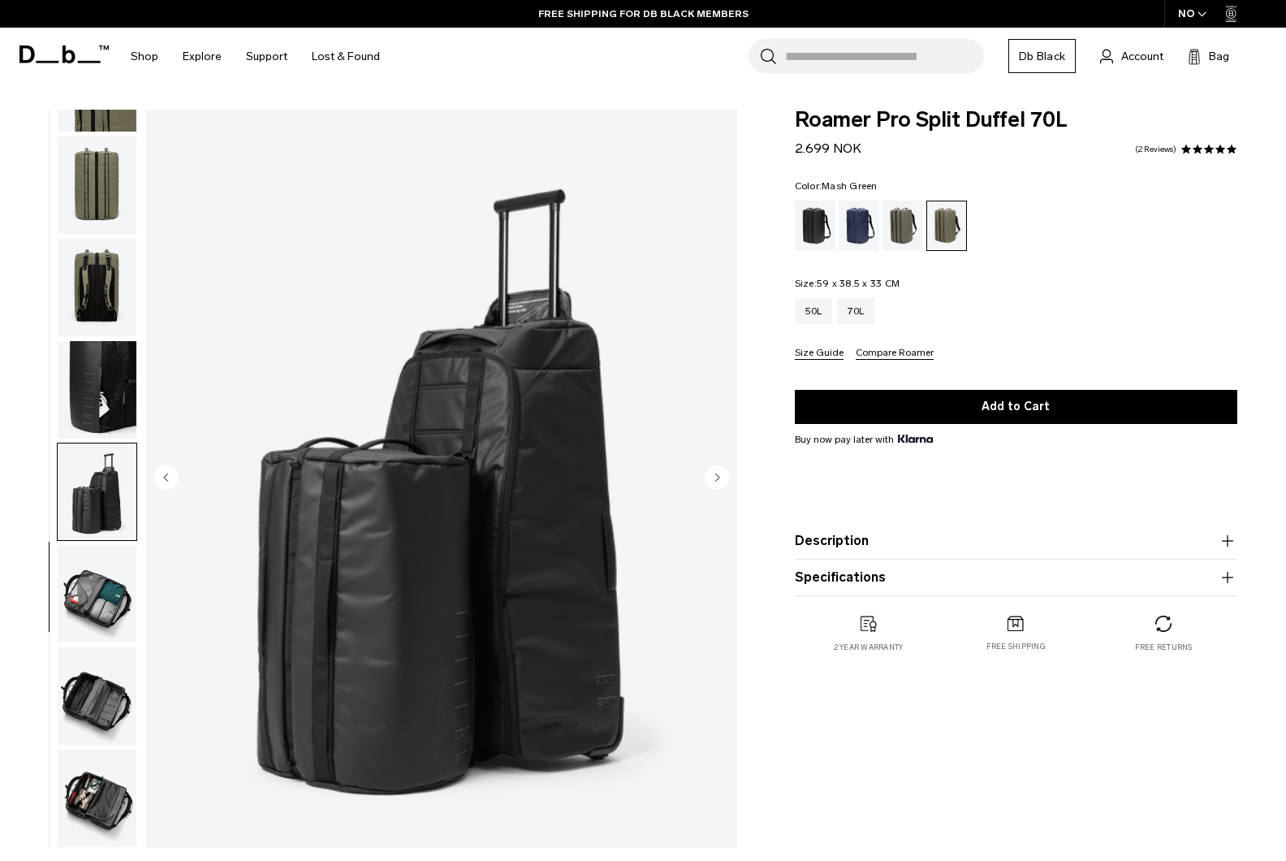
click at [722, 475] on circle "Next slide" at bounding box center [717, 477] width 24 height 24
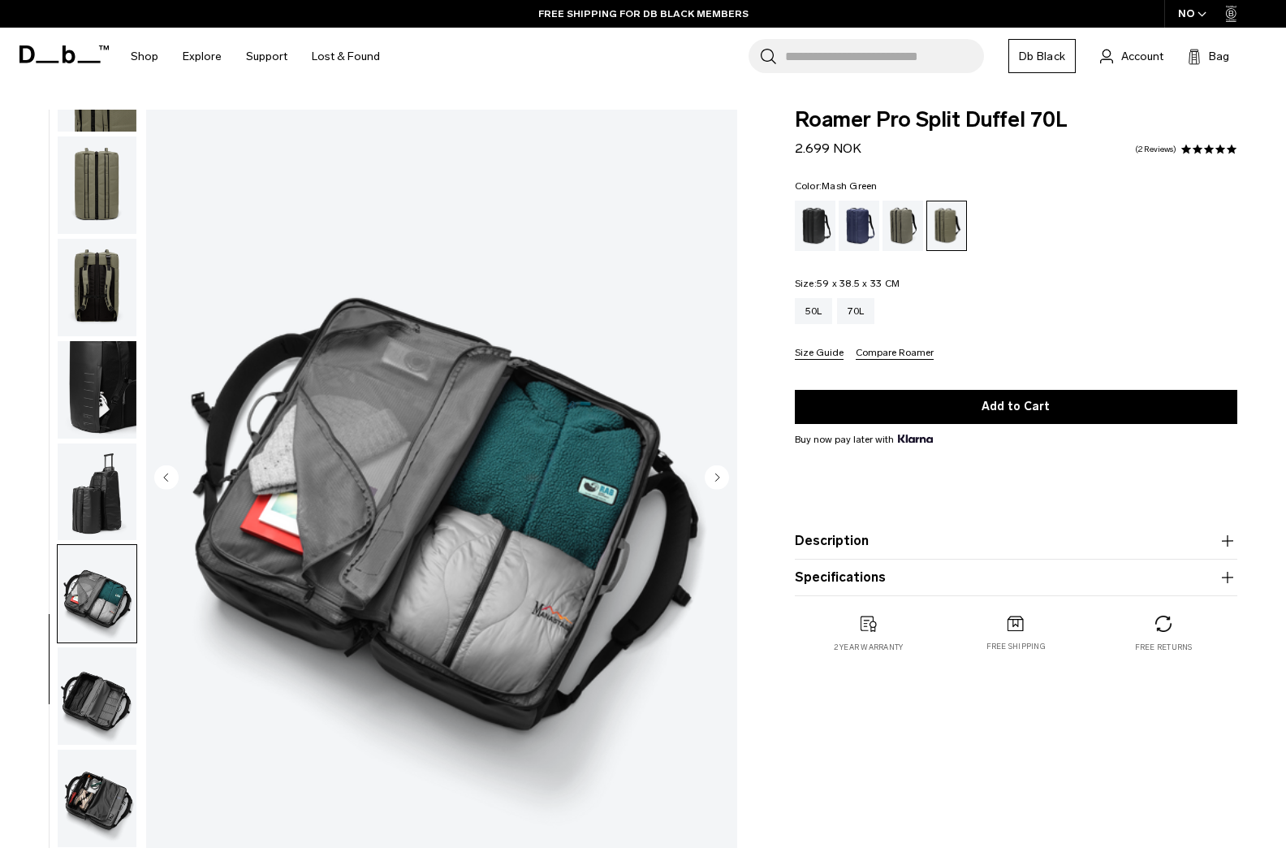
click at [722, 475] on circle "Next slide" at bounding box center [717, 477] width 24 height 24
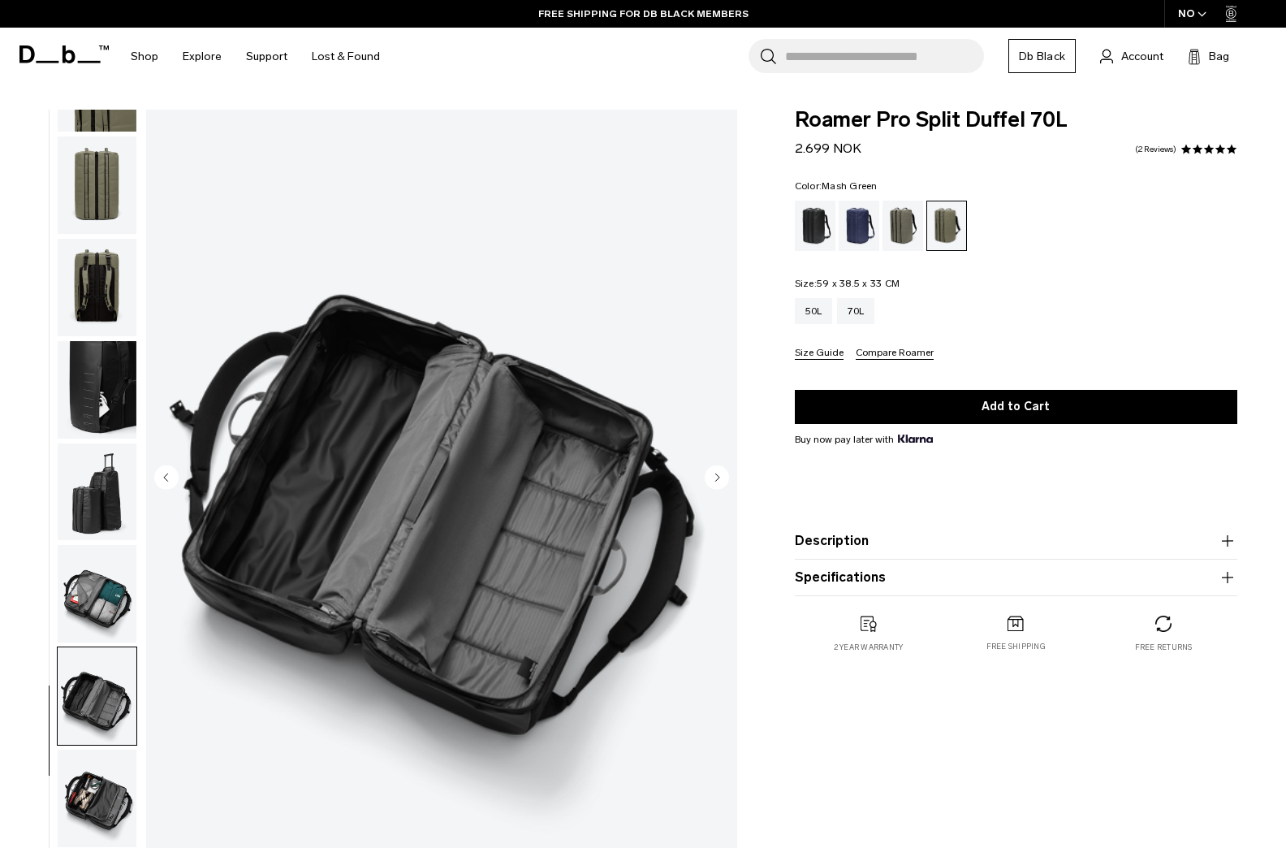
click at [722, 474] on circle "Next slide" at bounding box center [717, 477] width 24 height 24
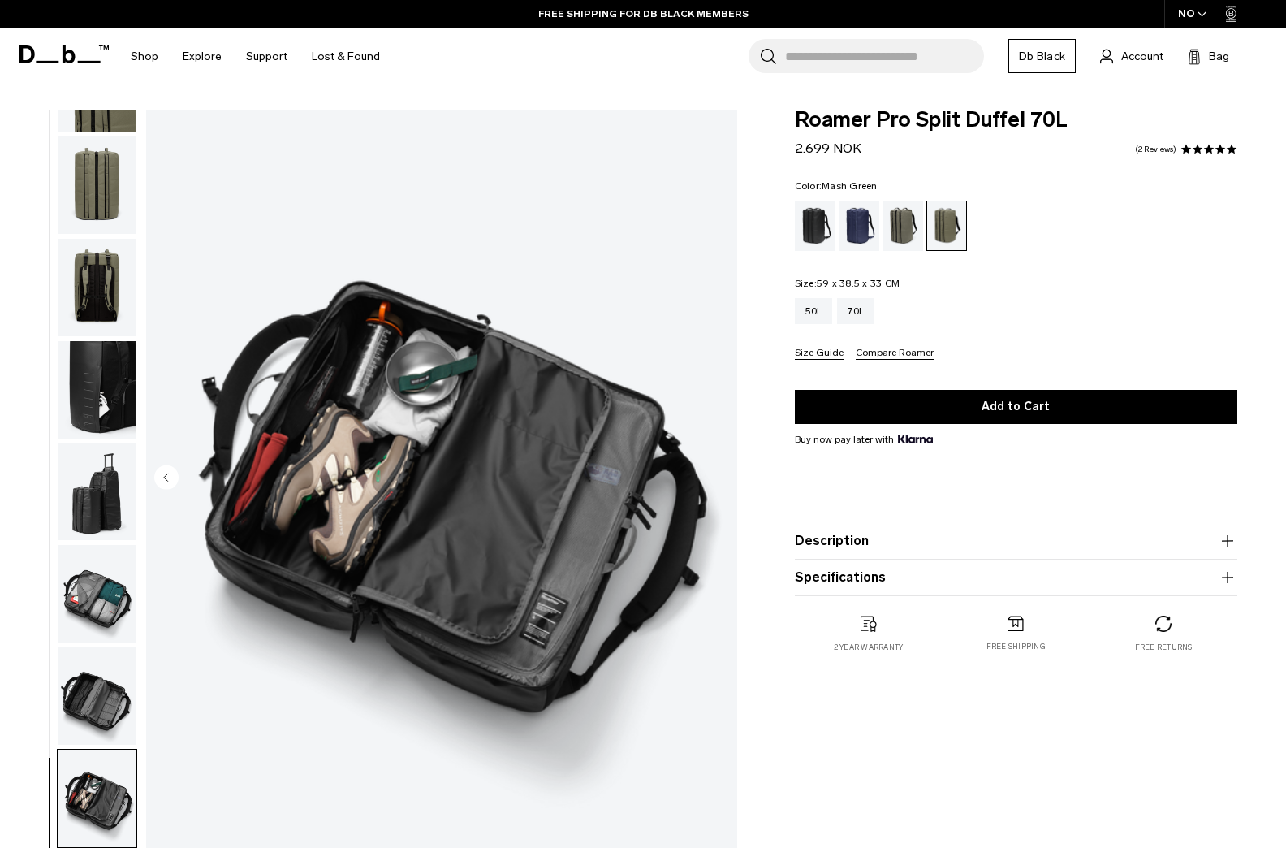
click at [722, 473] on img "10 / 10" at bounding box center [441, 479] width 591 height 738
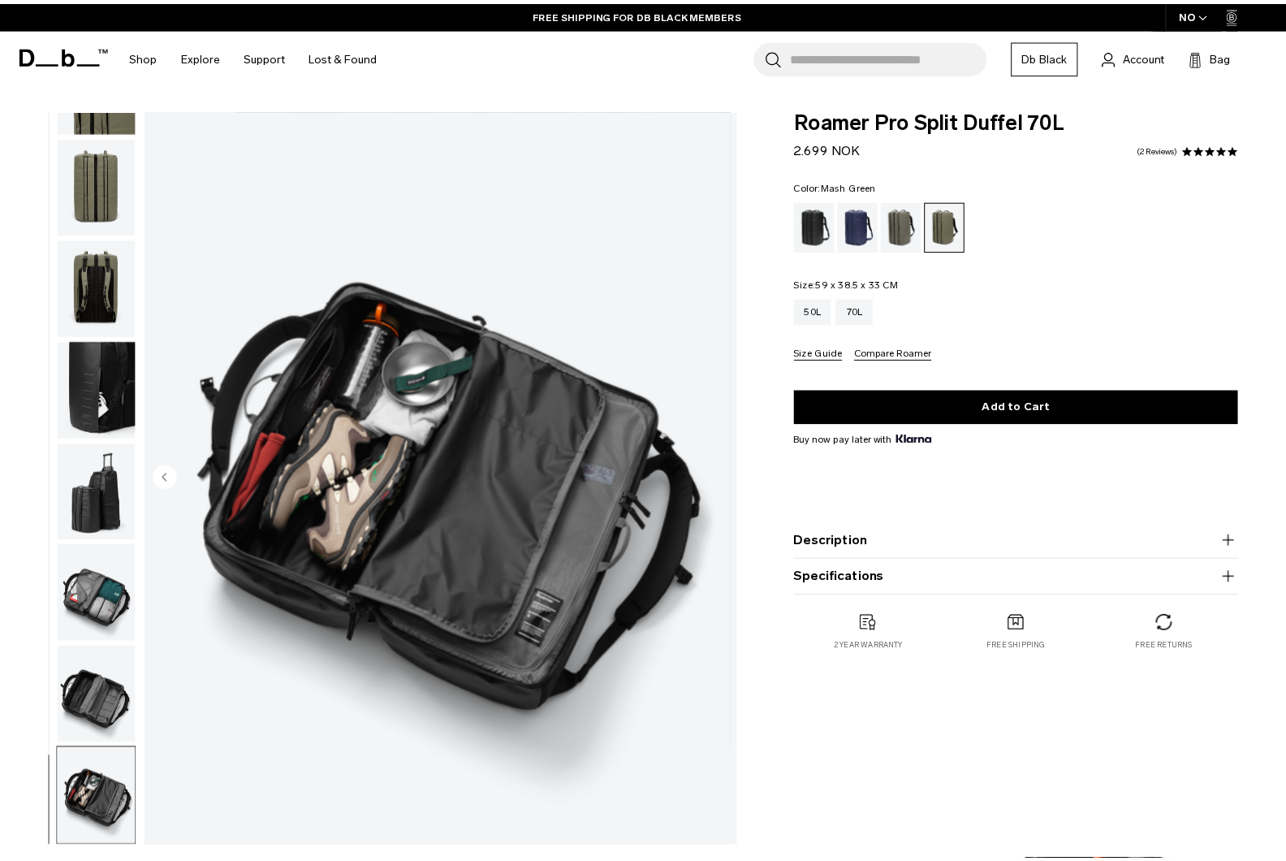
scroll to position [272, 0]
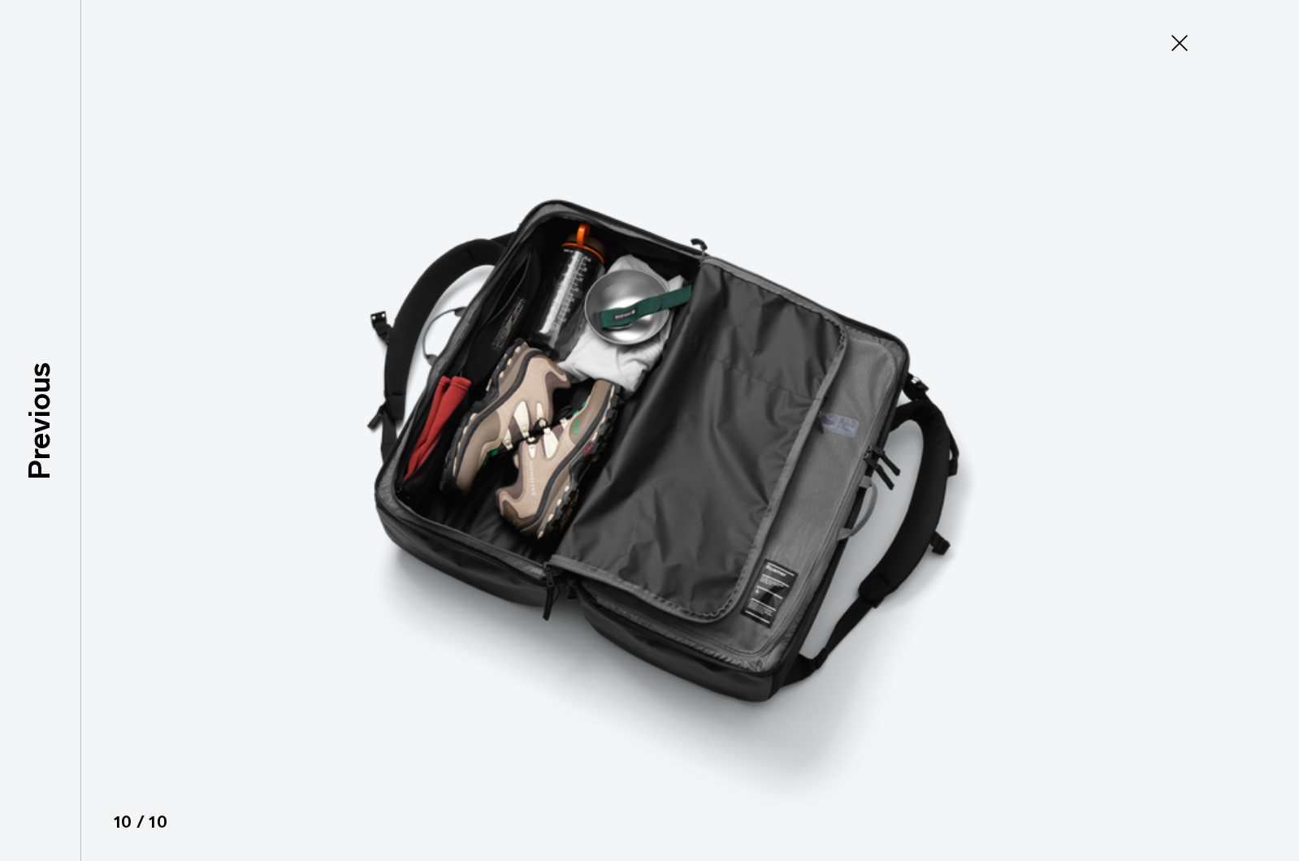
click at [1186, 42] on icon at bounding box center [1179, 43] width 26 height 26
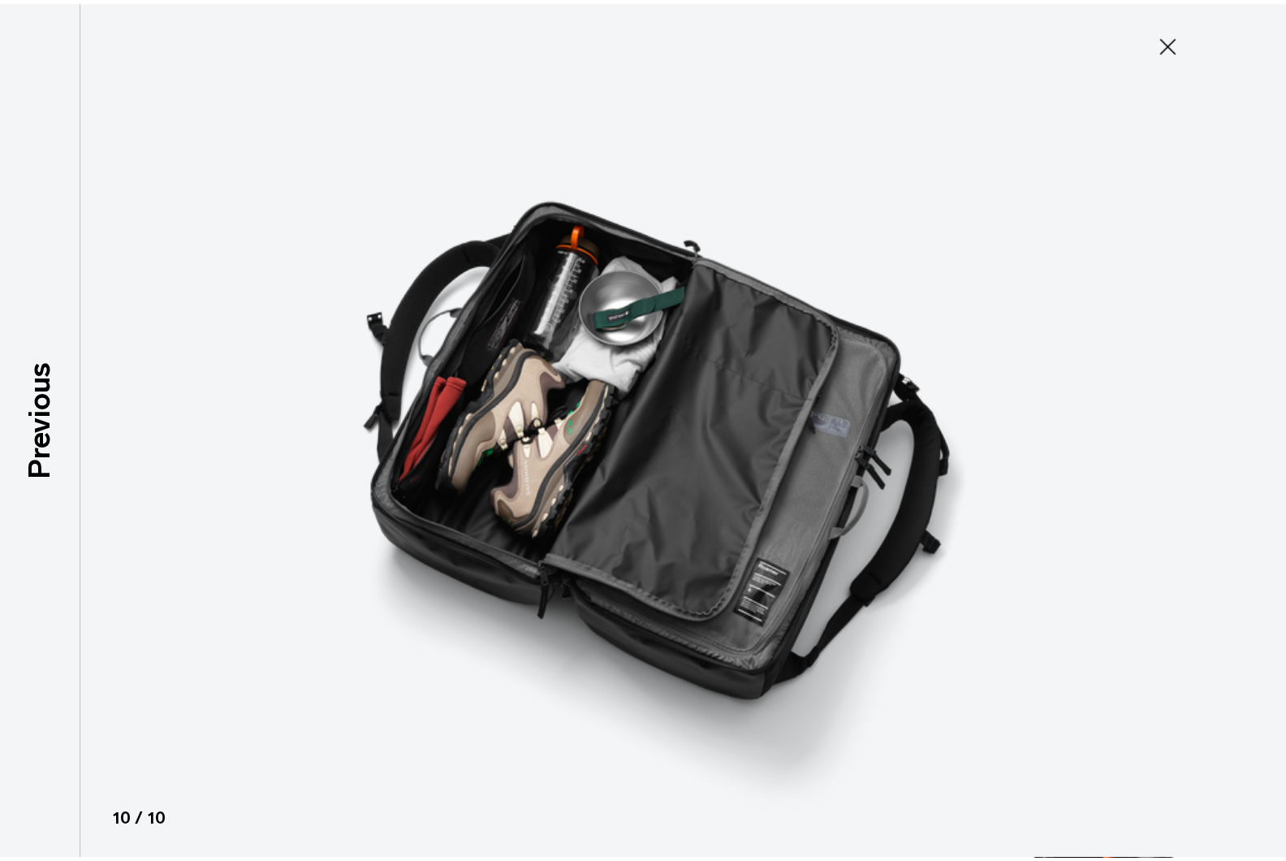
scroll to position [280, 0]
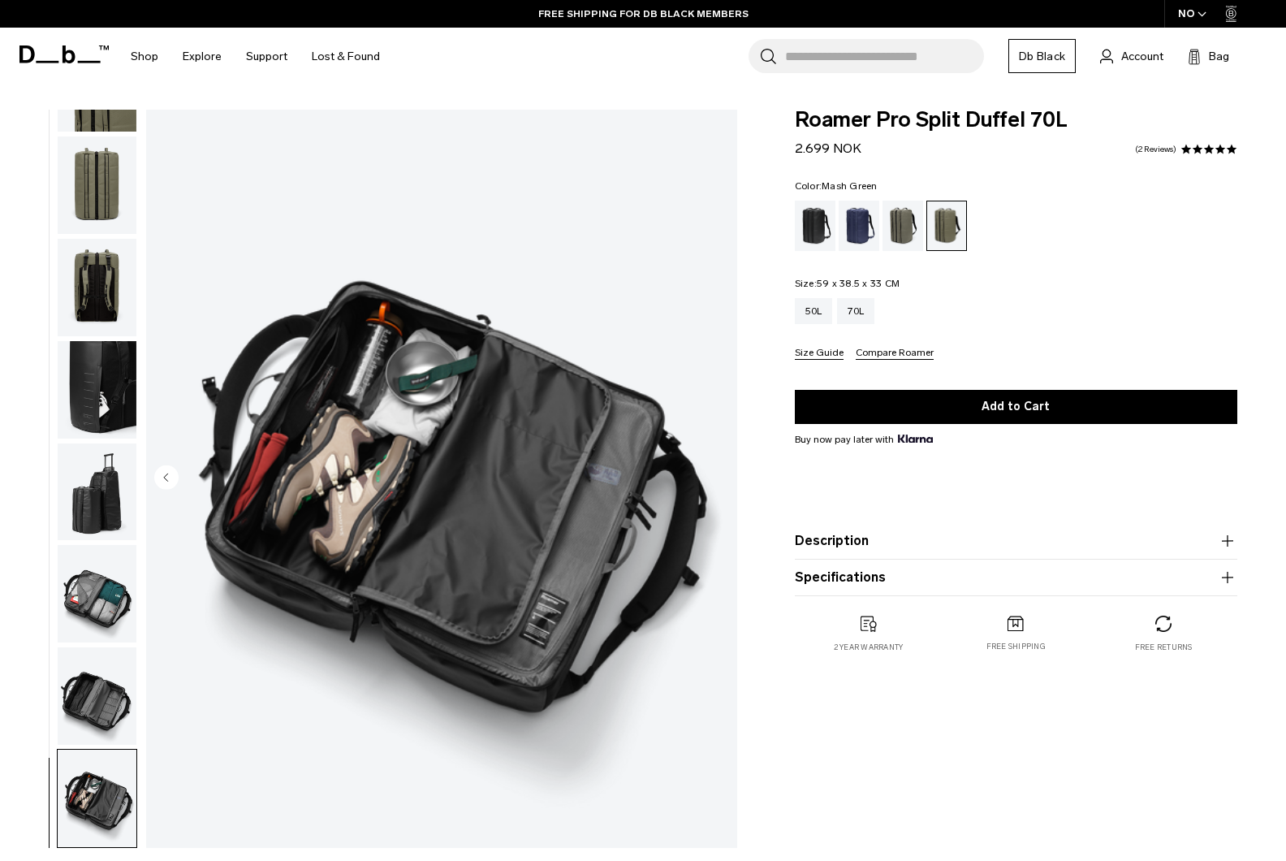
click at [167, 476] on icon "Previous slide" at bounding box center [166, 476] width 4 height 7
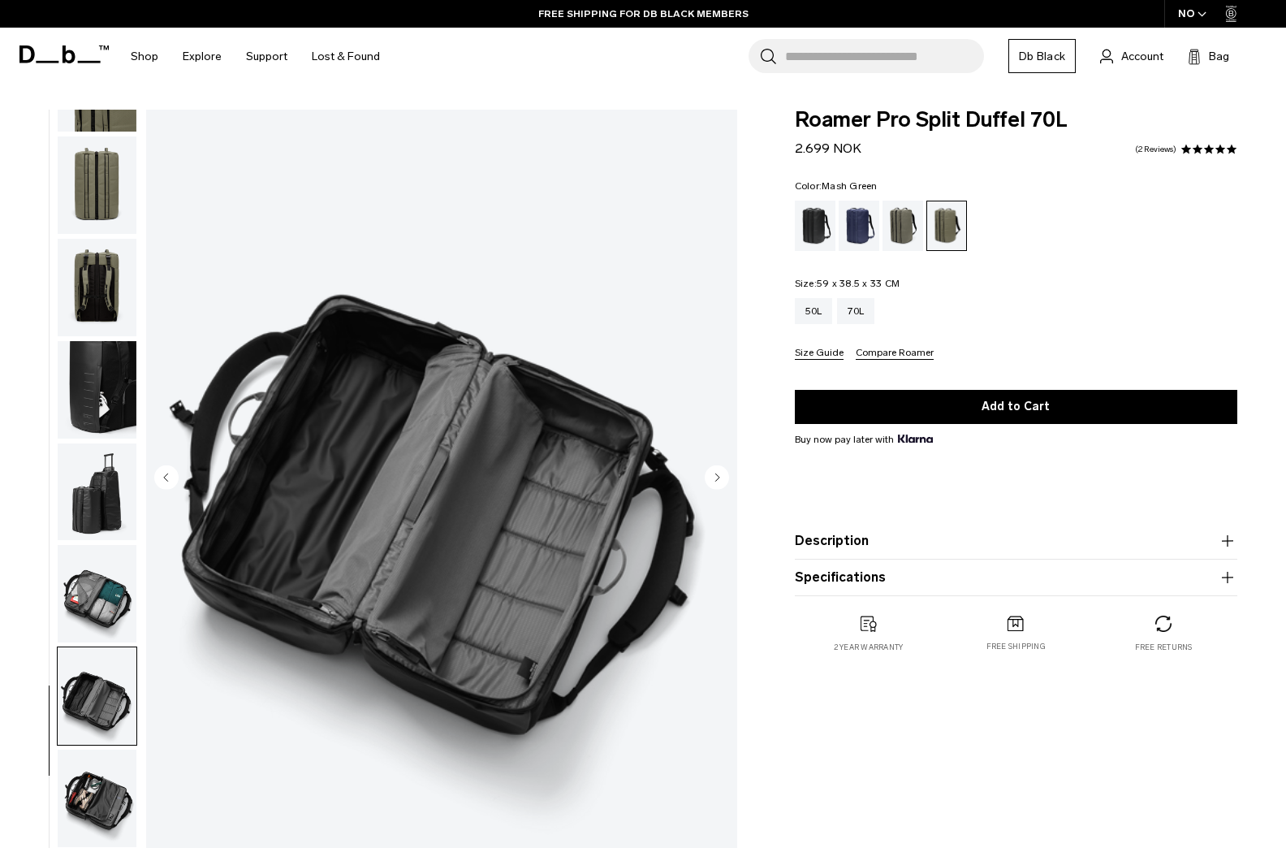
click at [167, 476] on icon "Previous slide" at bounding box center [166, 476] width 4 height 7
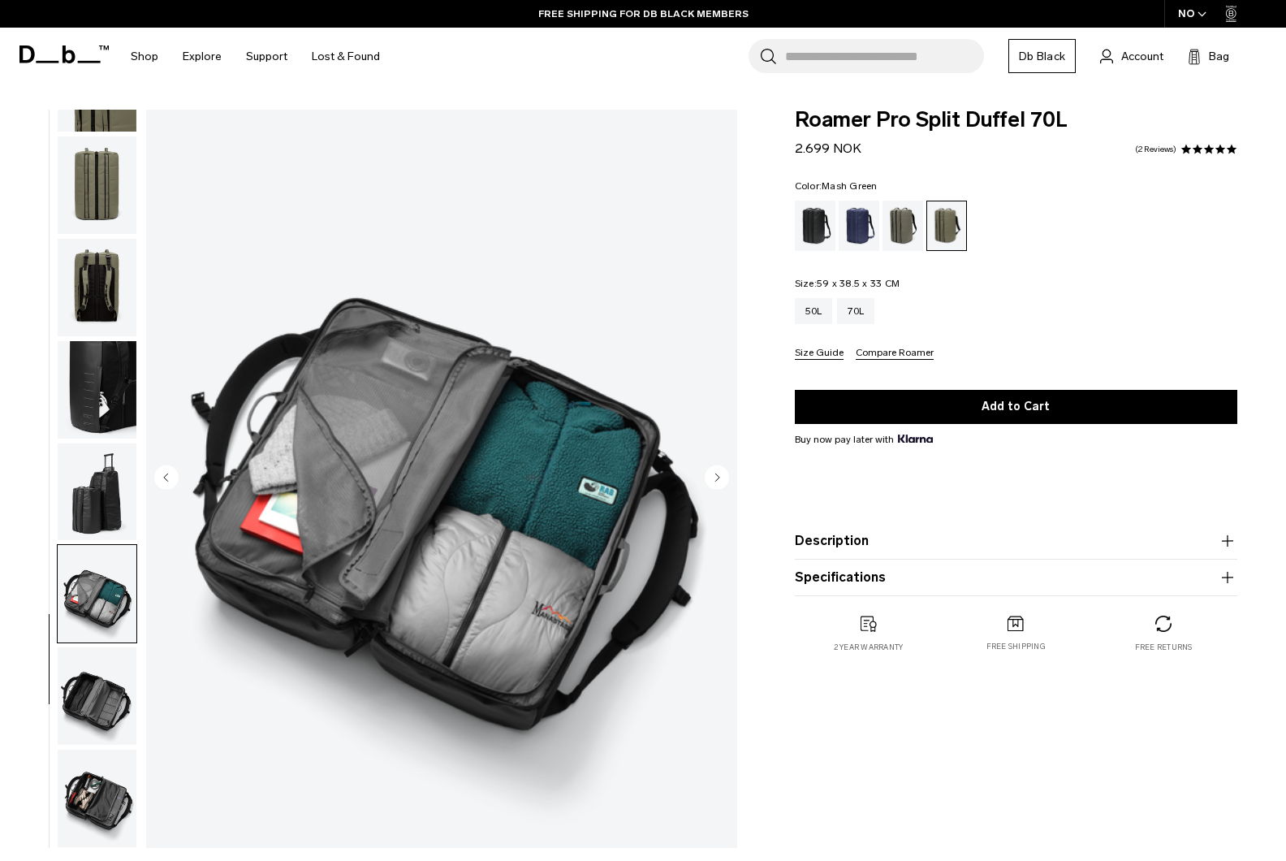
click at [167, 476] on icon "Previous slide" at bounding box center [166, 476] width 4 height 7
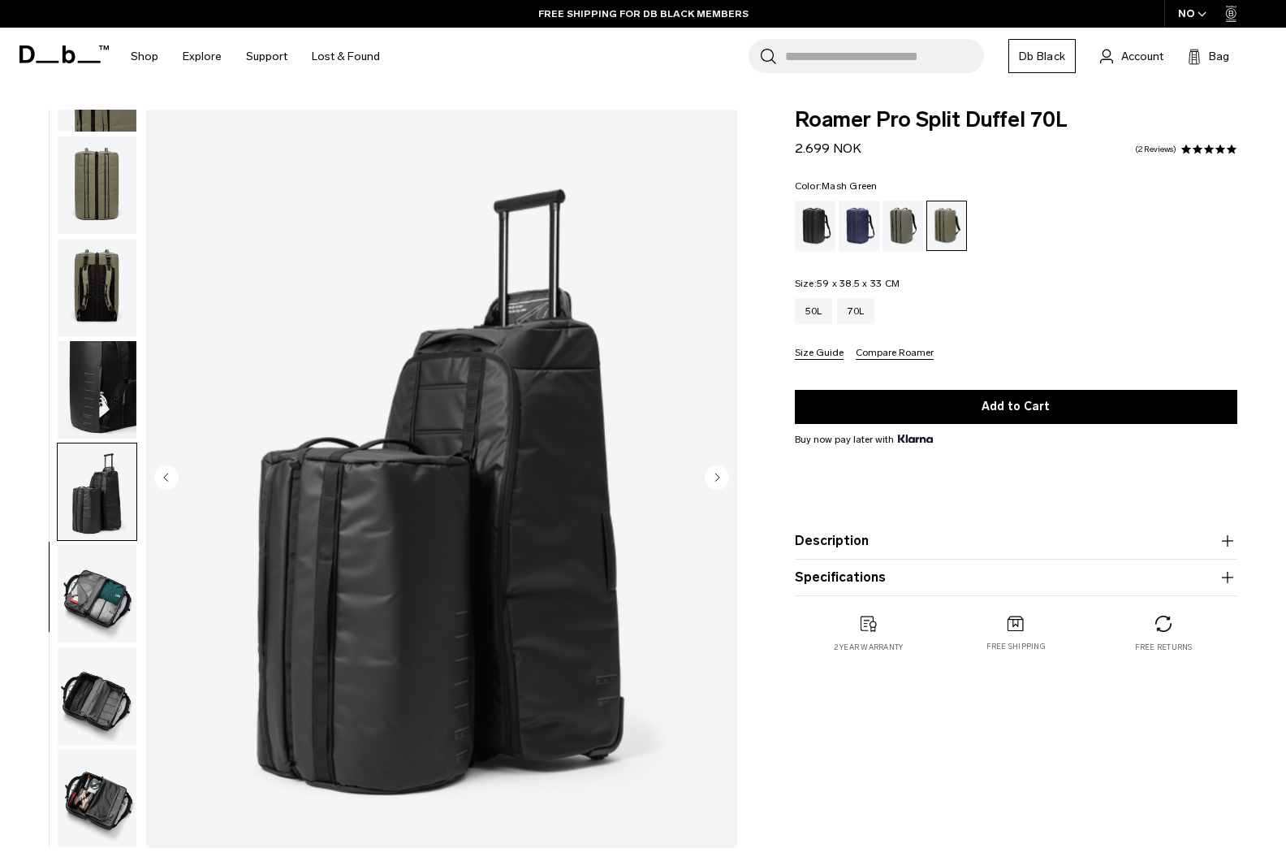
click at [167, 476] on icon "Previous slide" at bounding box center [166, 476] width 4 height 7
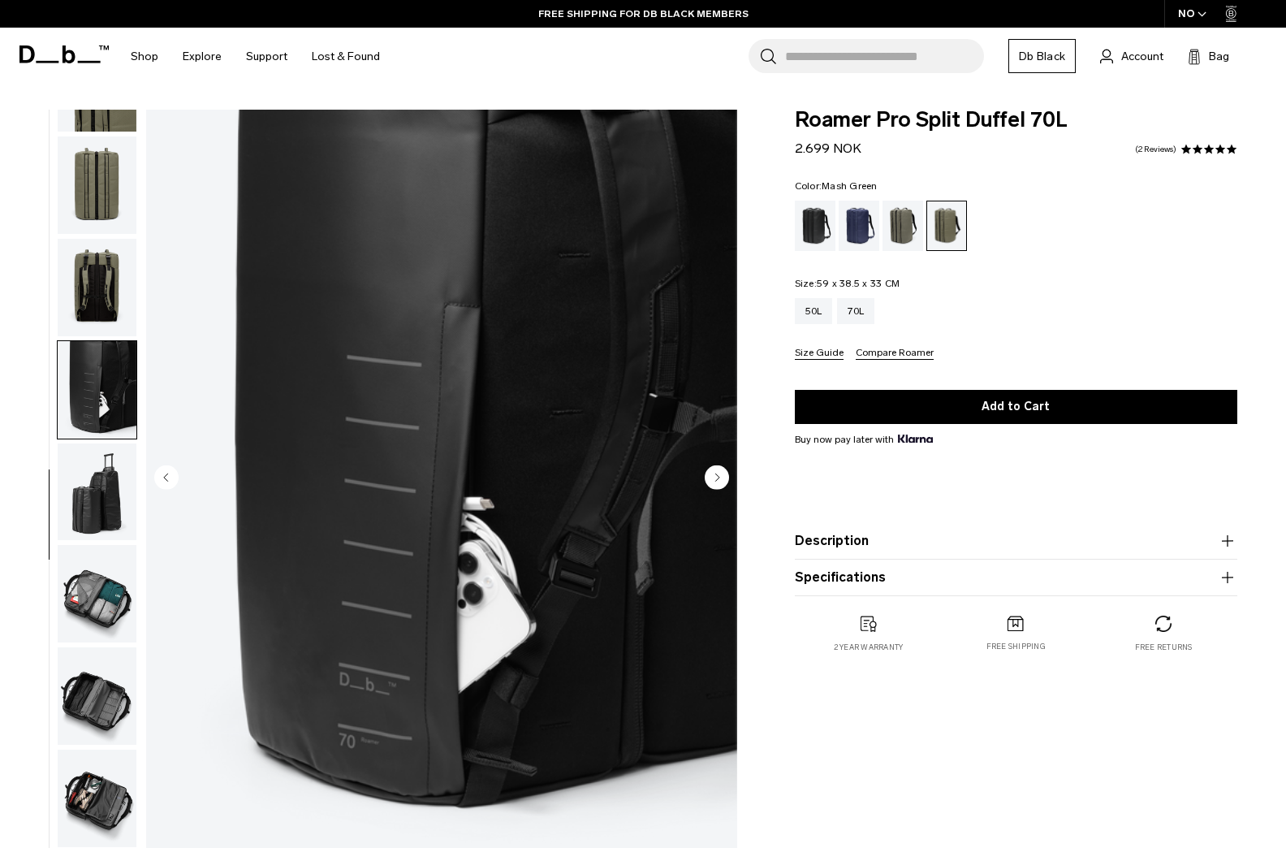
click at [167, 476] on icon "Previous slide" at bounding box center [166, 476] width 4 height 7
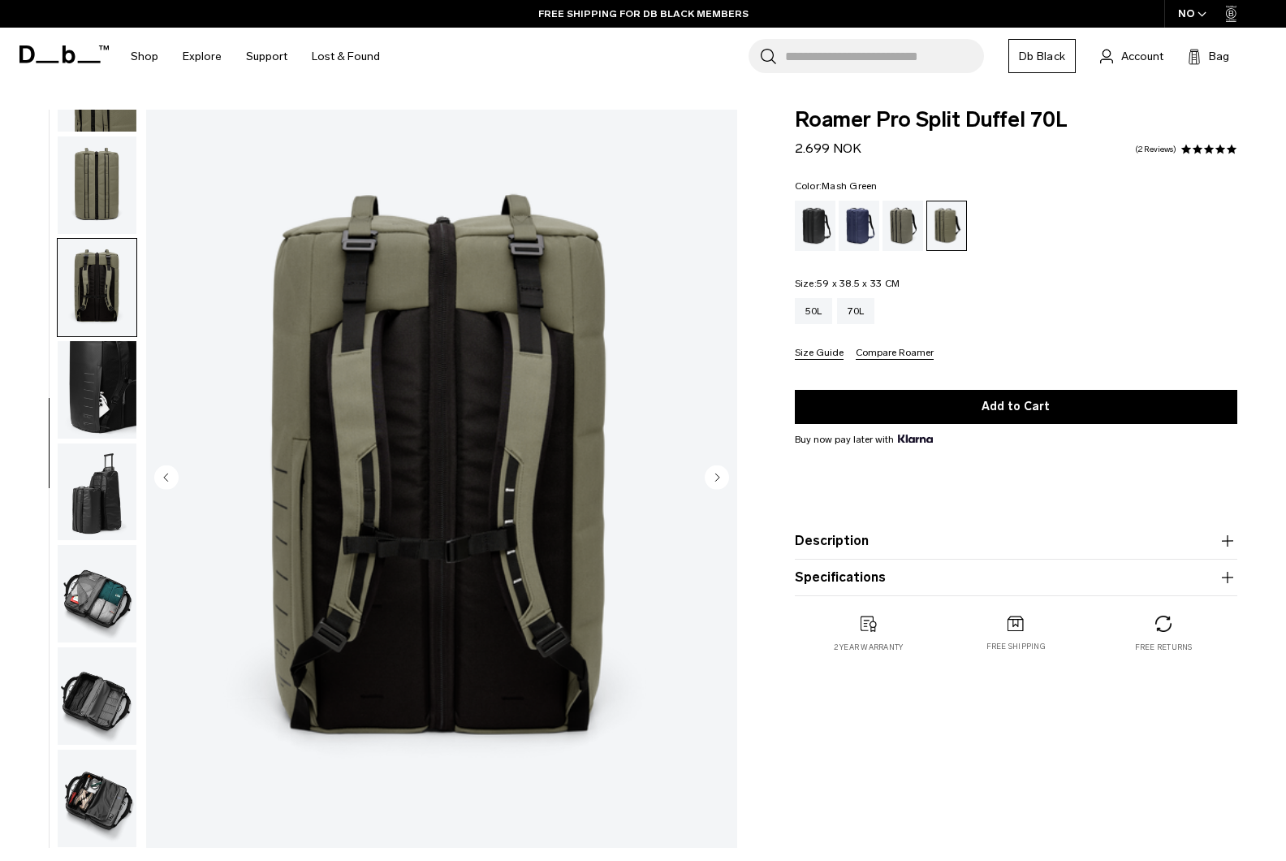
click at [167, 476] on icon "Previous slide" at bounding box center [166, 476] width 4 height 7
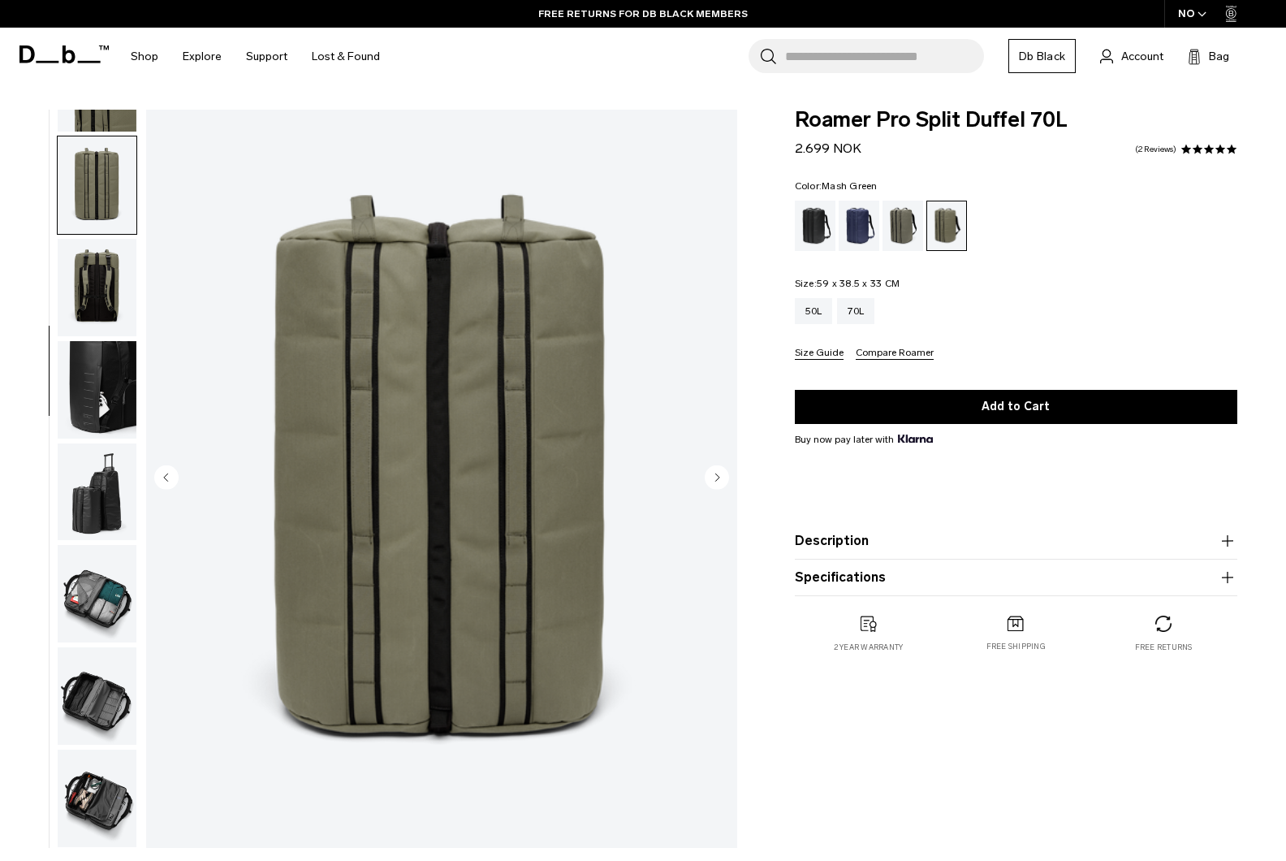
click at [167, 476] on icon "Previous slide" at bounding box center [166, 476] width 4 height 7
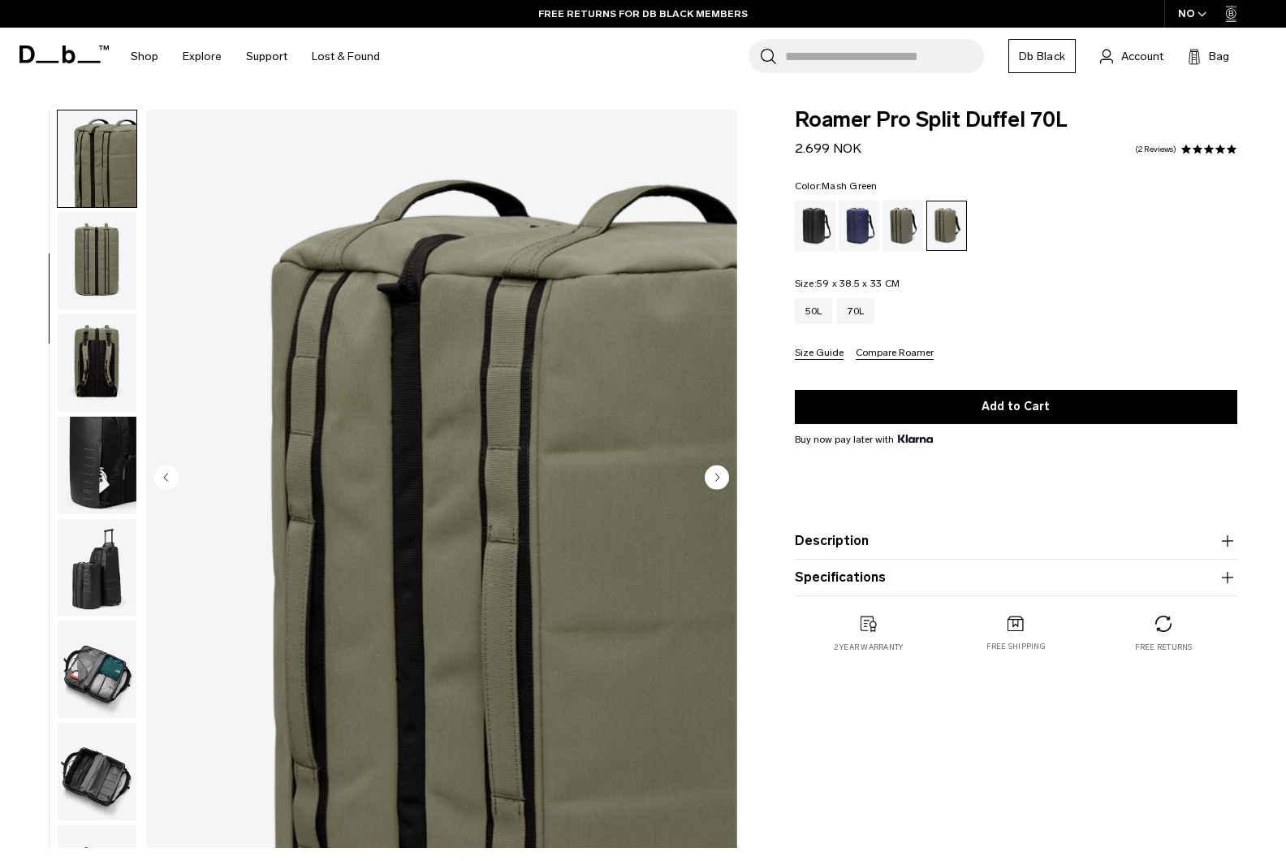
click at [167, 476] on icon "Previous slide" at bounding box center [166, 476] width 4 height 7
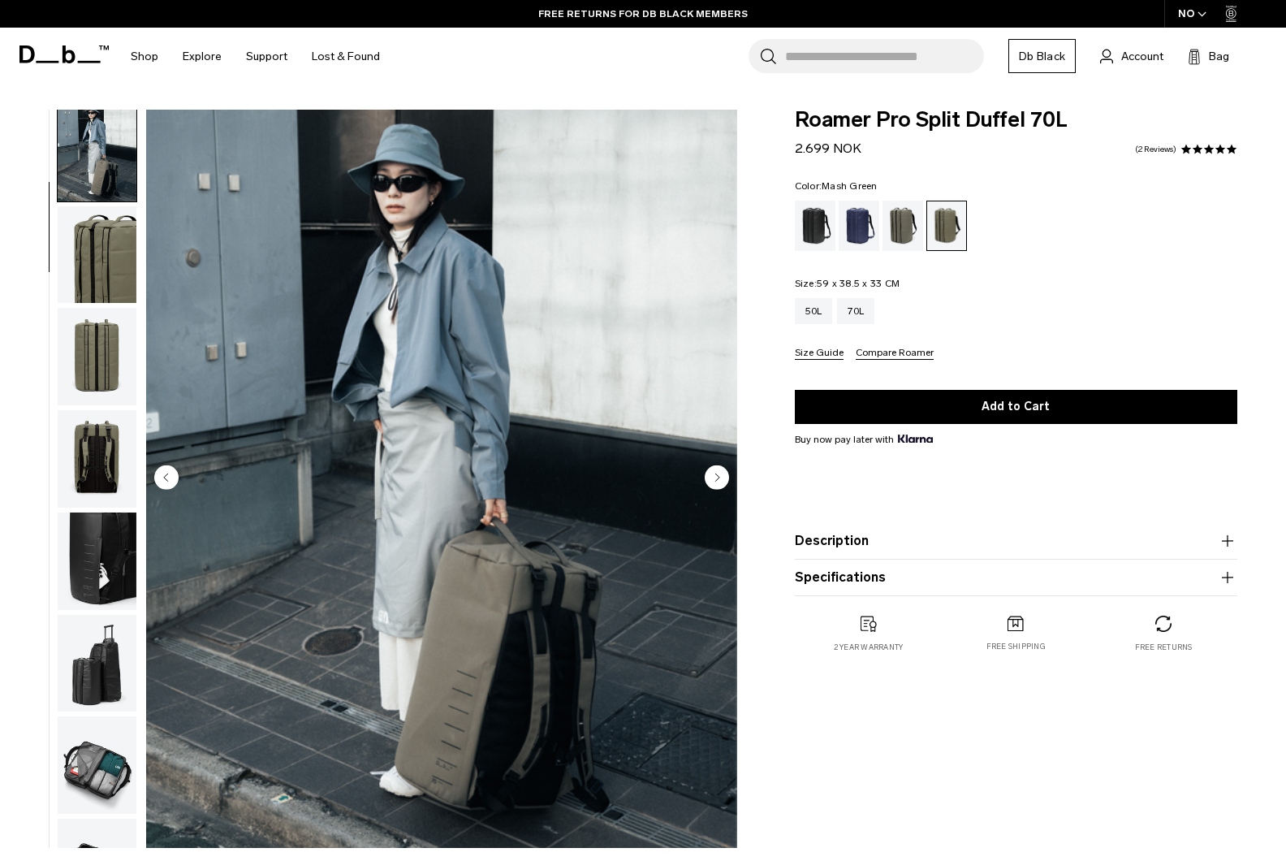
scroll to position [102, 0]
